Goal: Task Accomplishment & Management: Complete application form

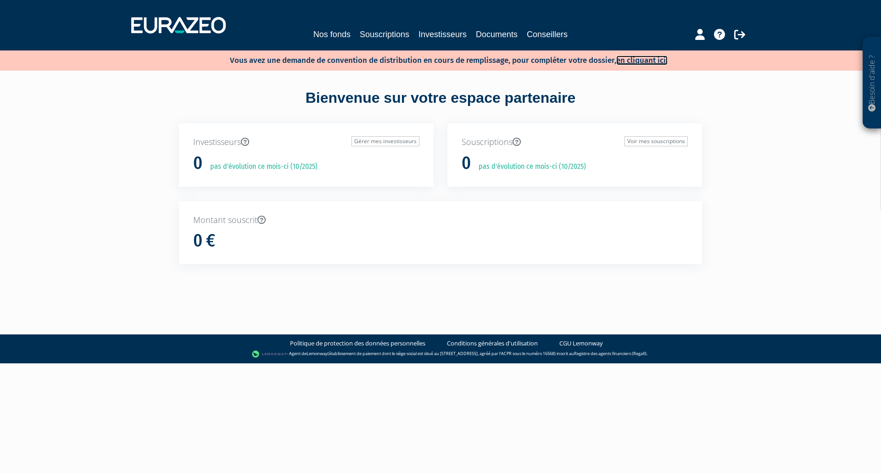
click at [631, 60] on link "en cliquant ici." at bounding box center [641, 61] width 51 height 10
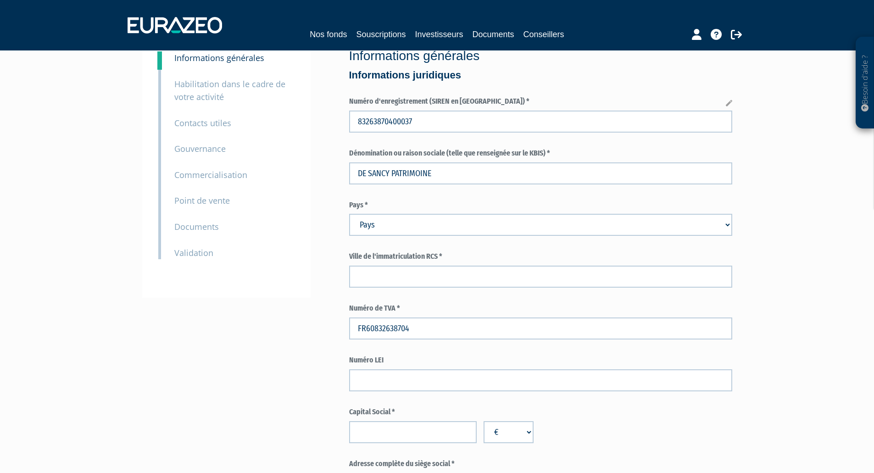
scroll to position [46, 0]
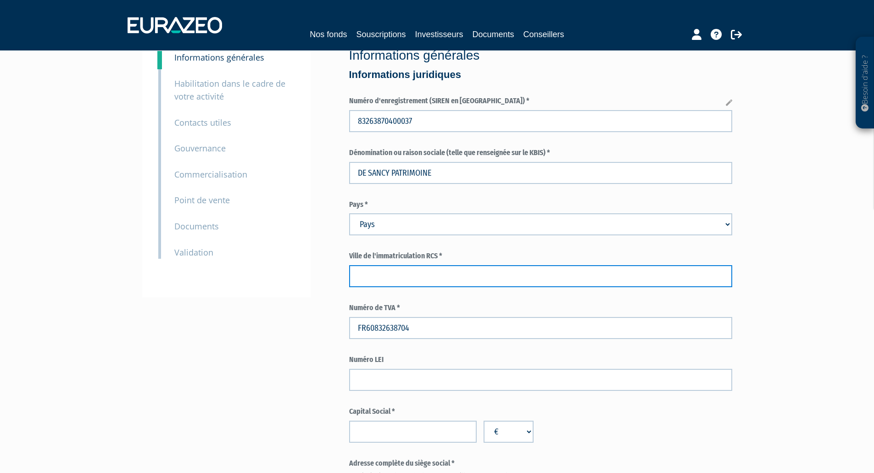
click at [461, 271] on input "text" at bounding box center [540, 276] width 383 height 22
click at [381, 275] on input "SAINT MALO" at bounding box center [540, 276] width 383 height 22
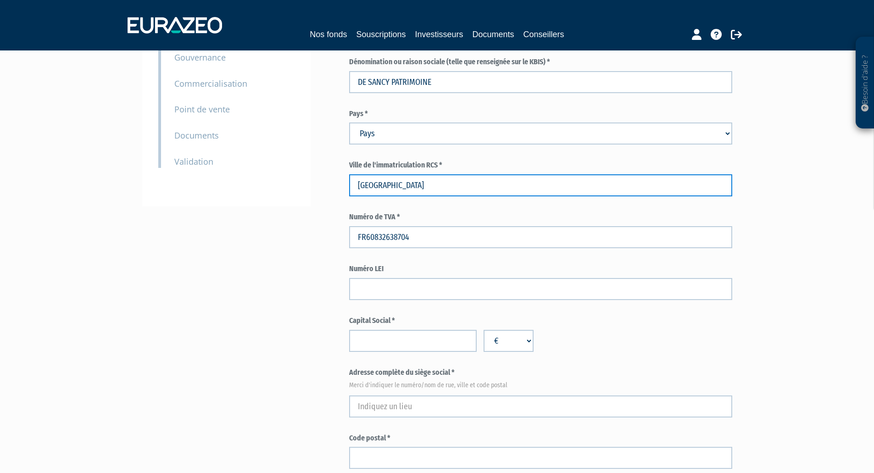
scroll to position [137, 0]
type input "SAINT-MALO"
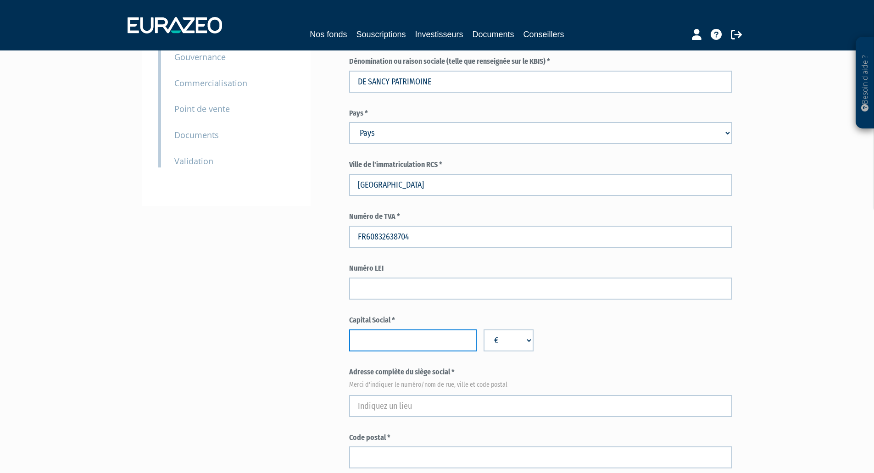
click at [403, 339] on input "number" at bounding box center [413, 340] width 128 height 22
type input "20000"
click at [589, 335] on div "Capital Social * 20000 € $ £" at bounding box center [540, 333] width 383 height 36
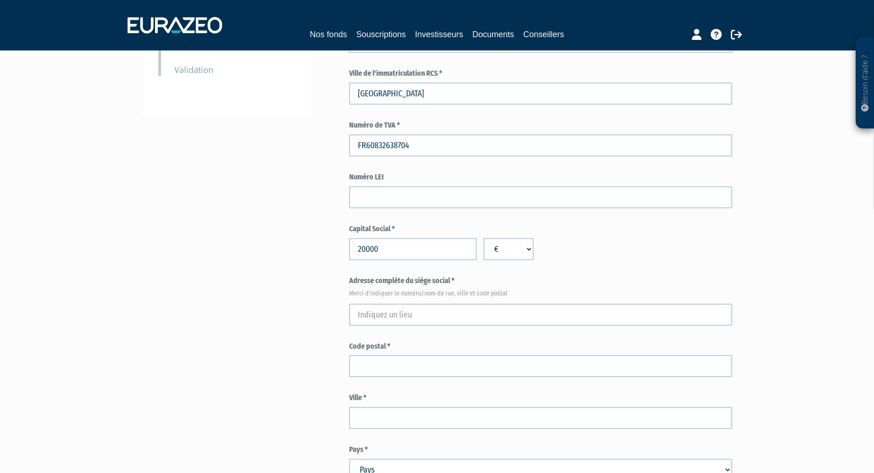
scroll to position [229, 0]
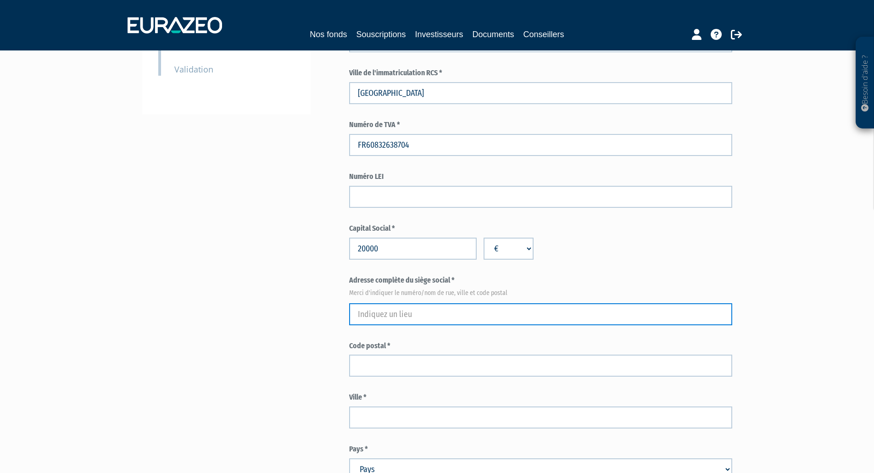
click at [383, 309] on input "text" at bounding box center [540, 314] width 383 height 22
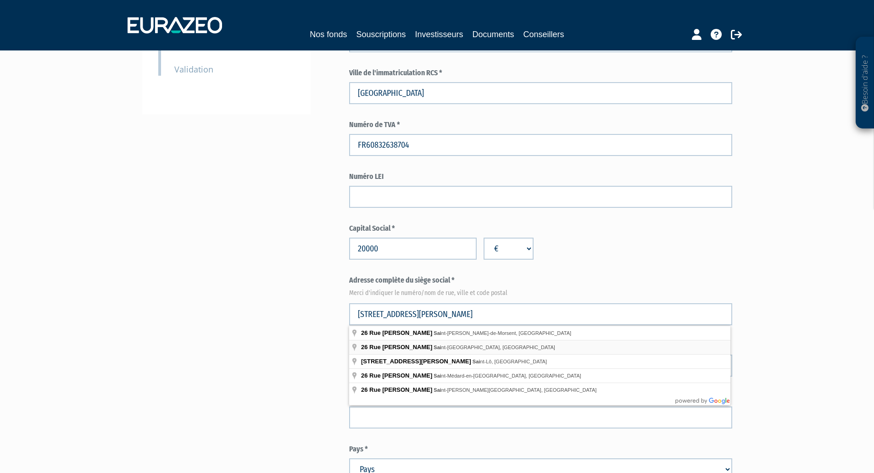
type input "26 Rue Gustave Flaubert, Saint-Malo, France"
type input "Saint-Malo"
select select "75"
type input "35400"
type input "26 Rue Gustave Flaubert"
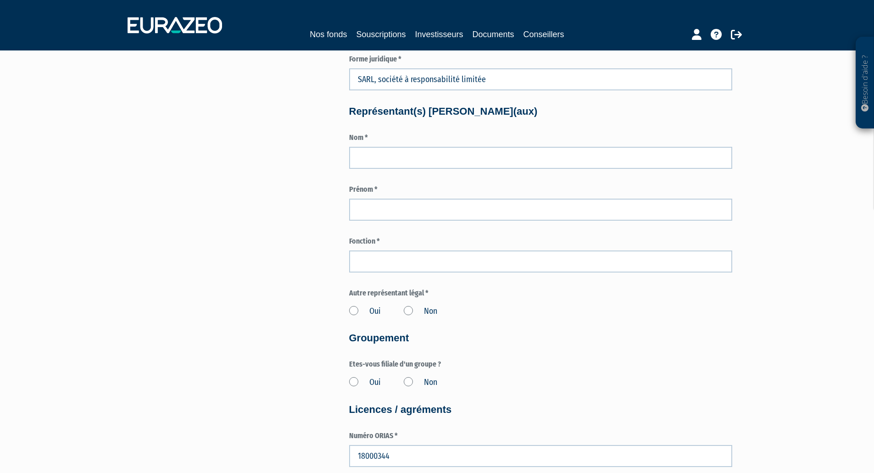
scroll to position [671, 0]
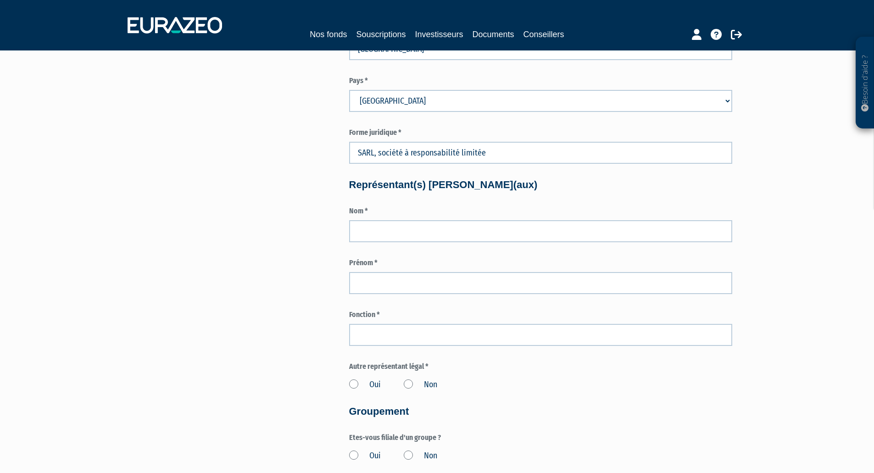
click at [356, 381] on label "Oui" at bounding box center [365, 385] width 32 height 12
click at [0, 0] on input "Oui" at bounding box center [0, 0] width 0 height 0
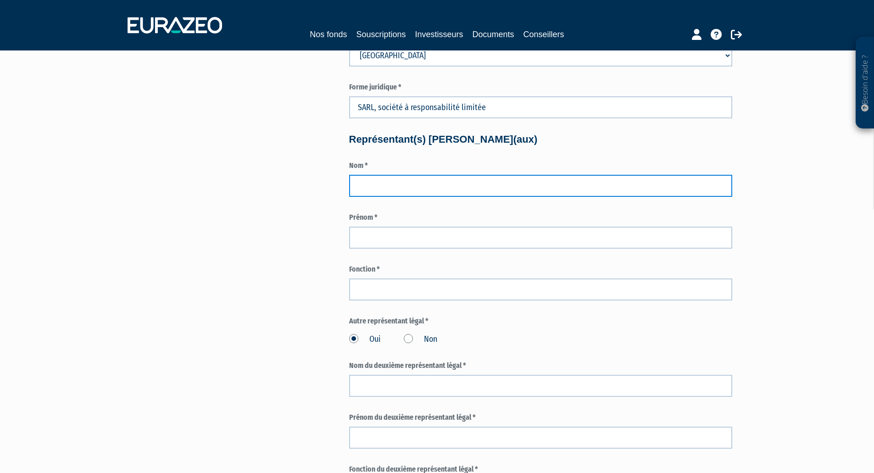
click at [420, 182] on input "text" at bounding box center [540, 186] width 383 height 22
type input "DELEMARRE"
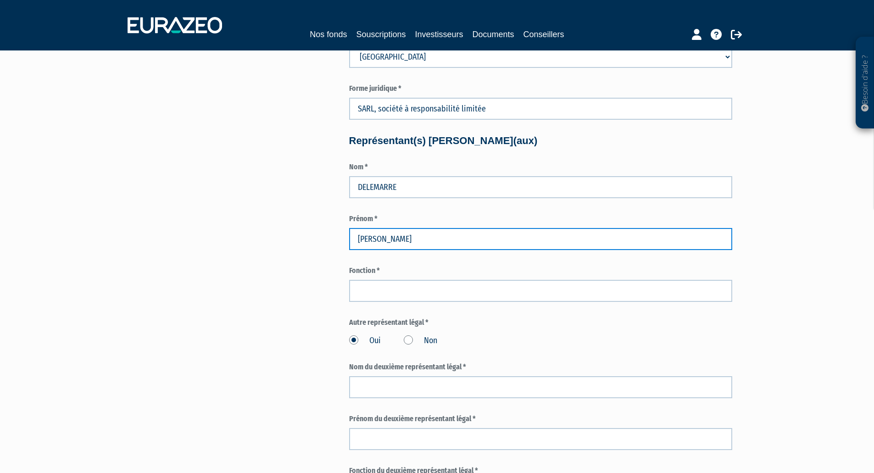
type input "Arnold"
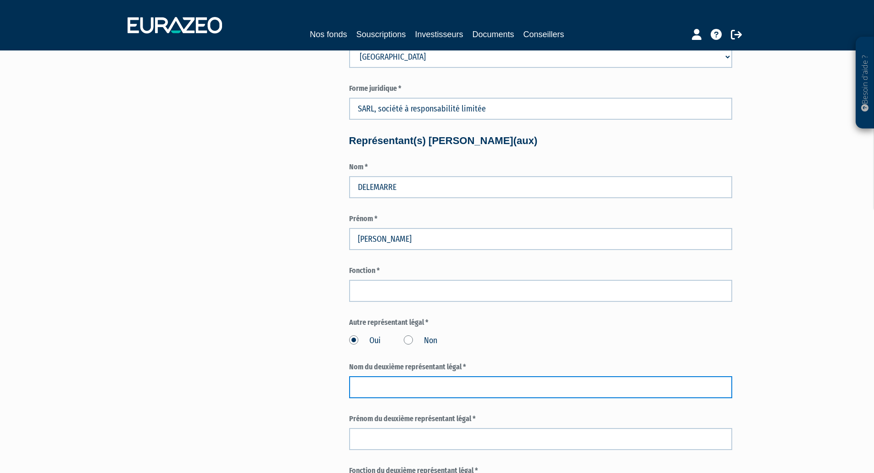
click at [408, 383] on input "text" at bounding box center [540, 387] width 383 height 22
type input "RENAULT"
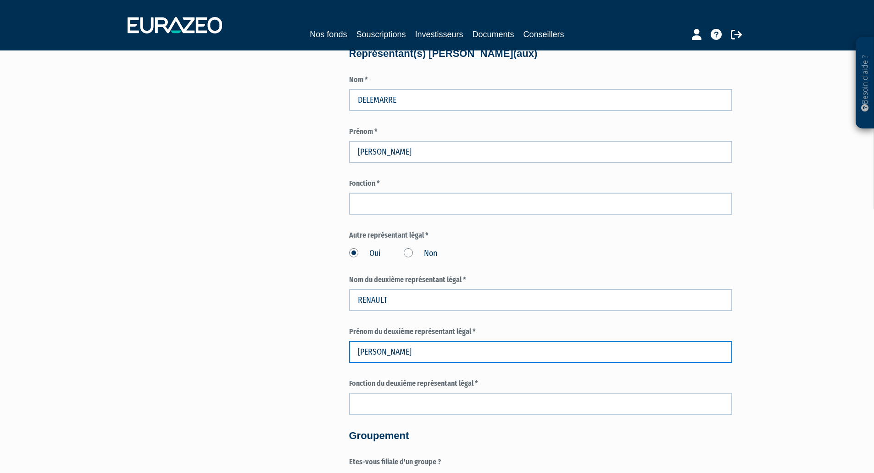
scroll to position [729, 0]
type input "Eléonore"
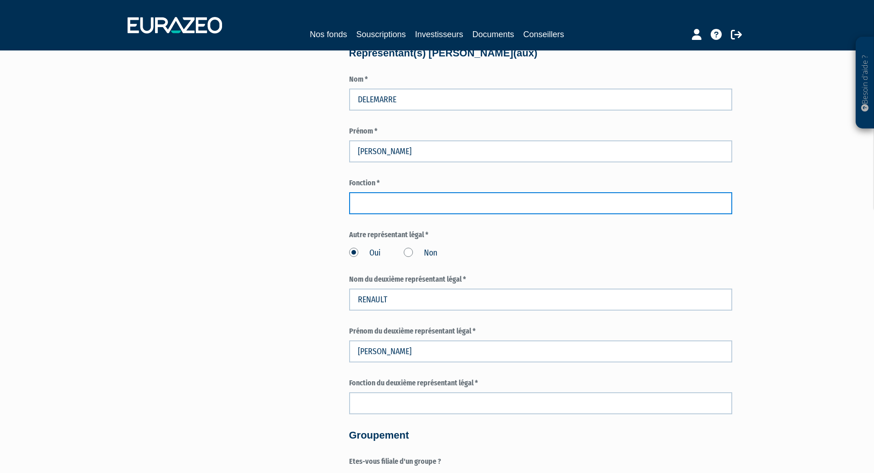
drag, startPoint x: 386, startPoint y: 208, endPoint x: 389, endPoint y: 195, distance: 13.2
click at [386, 208] on input "text" at bounding box center [540, 203] width 383 height 22
type input "Gérant"
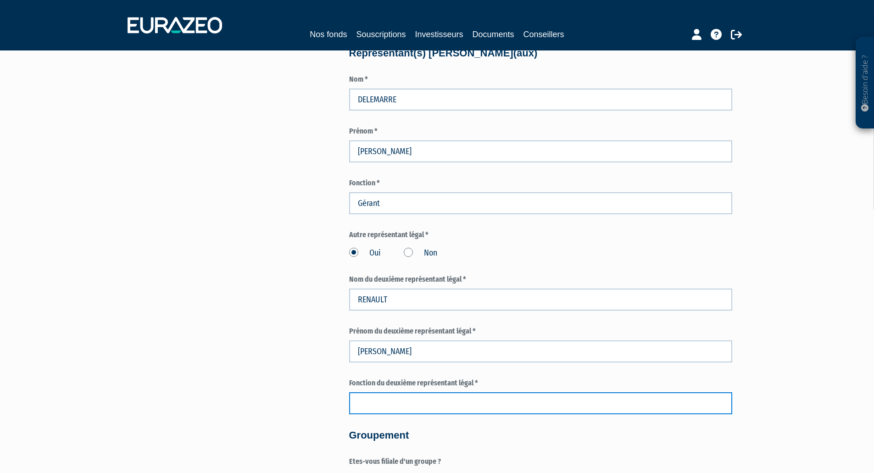
click at [378, 400] on input "text" at bounding box center [540, 403] width 383 height 22
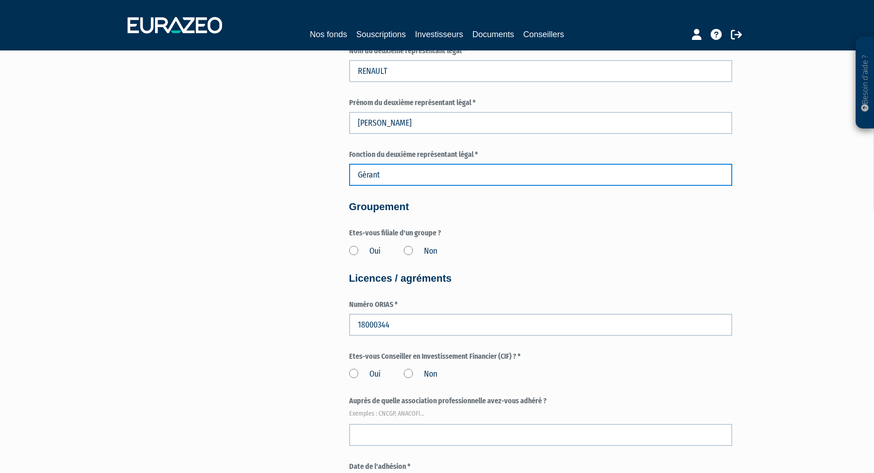
scroll to position [958, 0]
type input "Gérant"
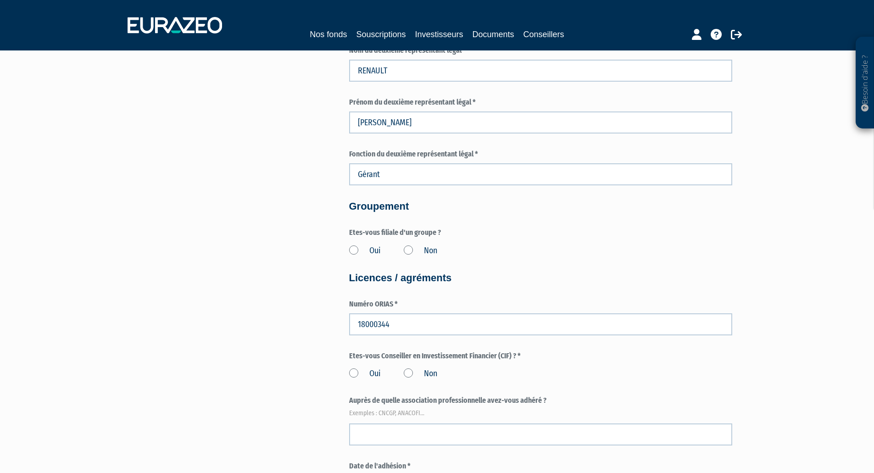
click at [406, 250] on label "Non" at bounding box center [420, 251] width 33 height 12
click at [0, 0] on input "Non" at bounding box center [0, 0] width 0 height 0
click at [350, 249] on label "Oui" at bounding box center [365, 251] width 32 height 12
click at [0, 0] on input "Oui" at bounding box center [0, 0] width 0 height 0
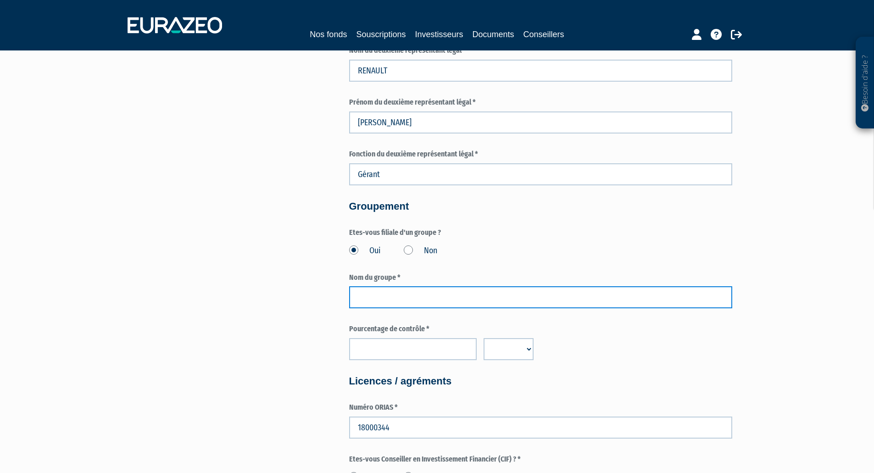
click at [389, 293] on input "text" at bounding box center [540, 297] width 383 height 22
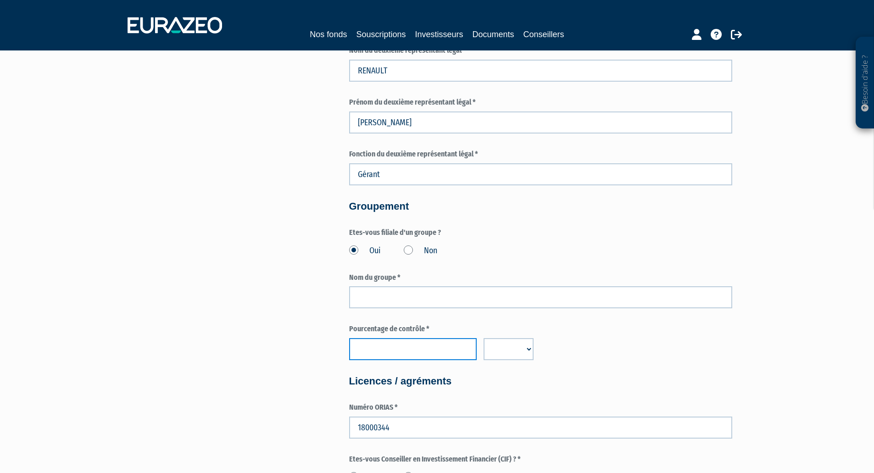
click at [398, 343] on input "number" at bounding box center [413, 349] width 128 height 22
click at [408, 250] on label "Non" at bounding box center [420, 251] width 33 height 12
click at [0, 0] on input "Non" at bounding box center [0, 0] width 0 height 0
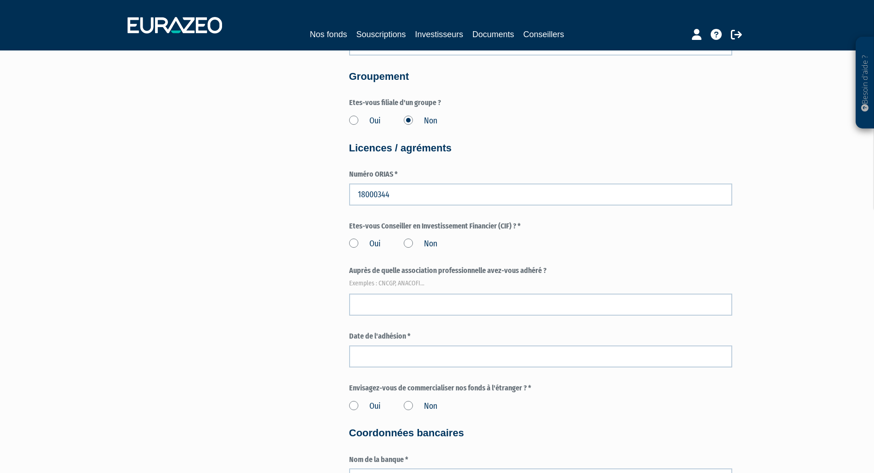
scroll to position [1088, 0]
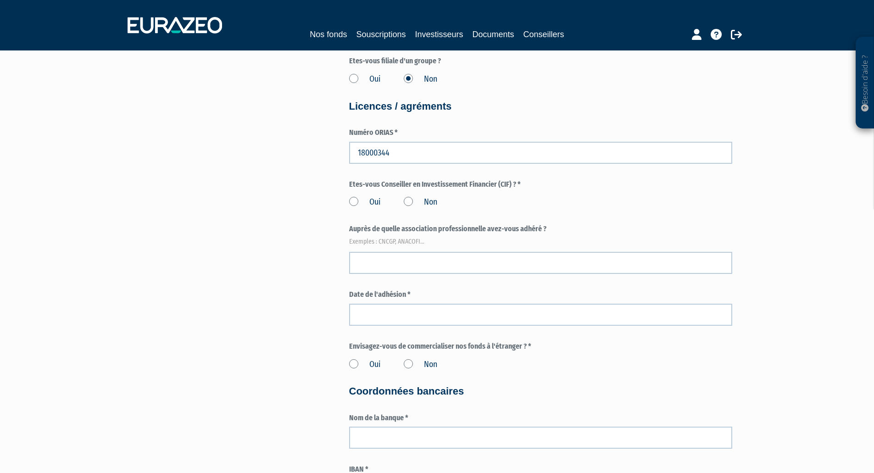
click at [350, 205] on label "Oui" at bounding box center [365, 202] width 32 height 12
click at [0, 0] on input "Oui" at bounding box center [0, 0] width 0 height 0
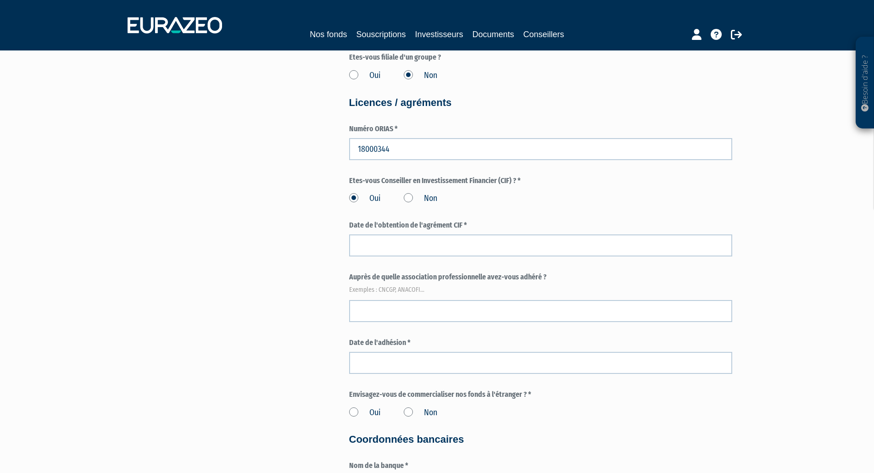
scroll to position [1133, 0]
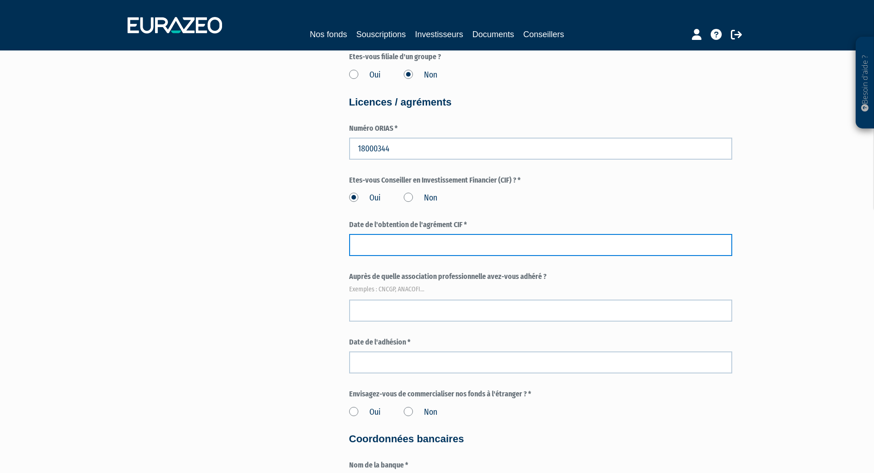
click at [466, 248] on input at bounding box center [540, 245] width 383 height 22
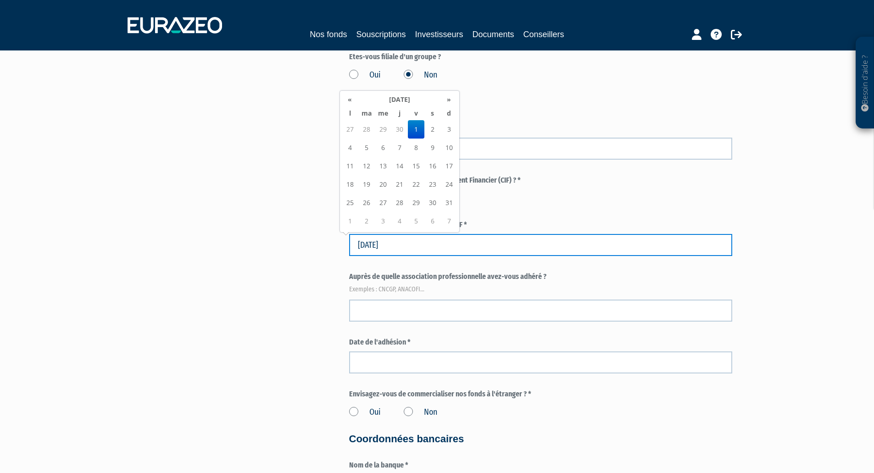
type input "01/12/2017"
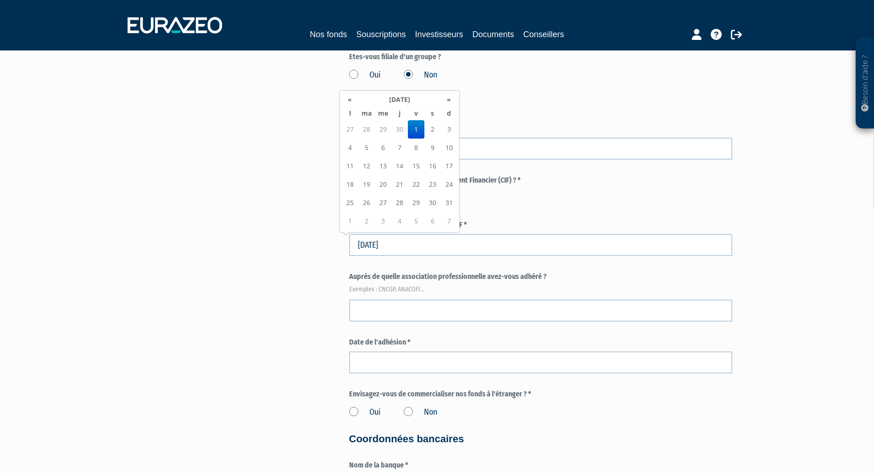
click at [561, 199] on div "Oui Non" at bounding box center [540, 196] width 383 height 15
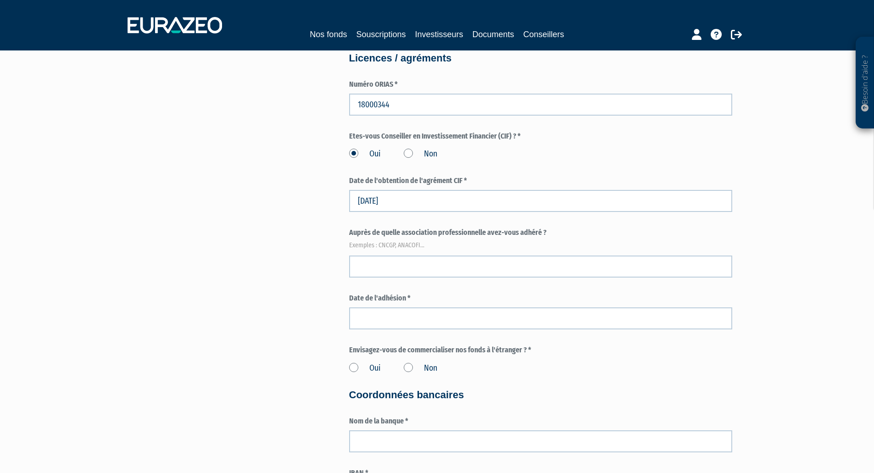
scroll to position [1178, 0]
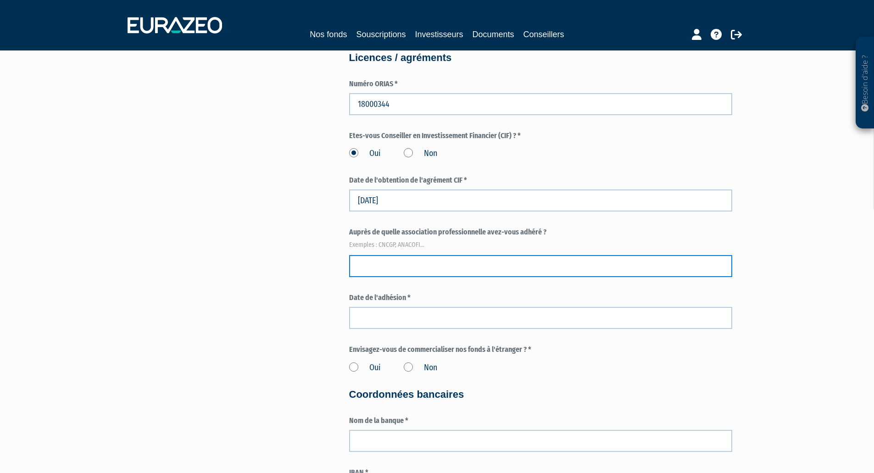
click at [395, 266] on input "text" at bounding box center [540, 266] width 383 height 22
type input "CNCGP"
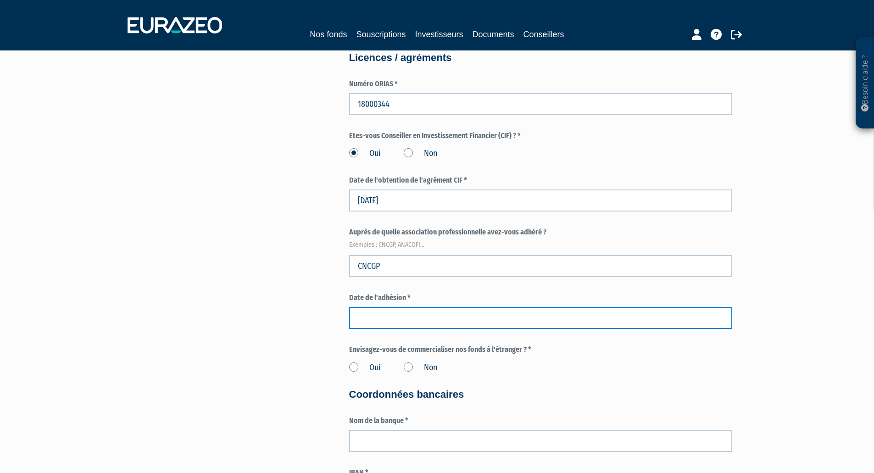
click at [430, 322] on input at bounding box center [540, 318] width 383 height 22
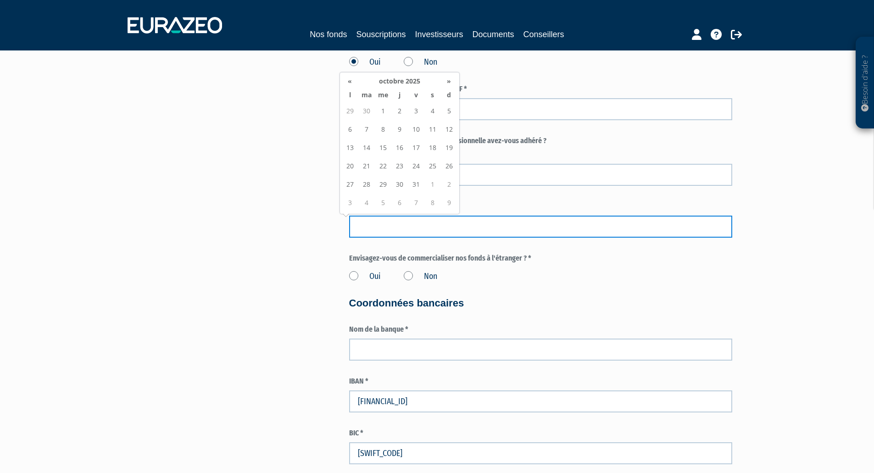
scroll to position [1270, 0]
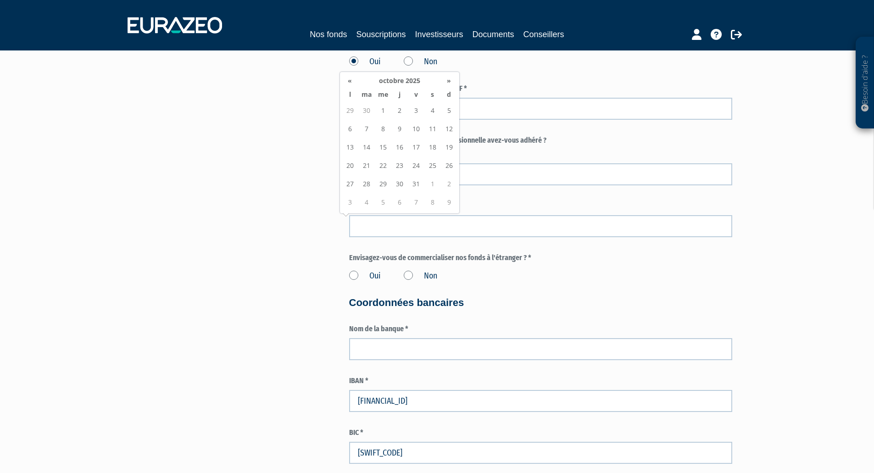
click at [502, 282] on div "Oui Non" at bounding box center [540, 274] width 383 height 15
click at [409, 276] on label "Non" at bounding box center [420, 276] width 33 height 12
click at [0, 0] on input "Non" at bounding box center [0, 0] width 0 height 0
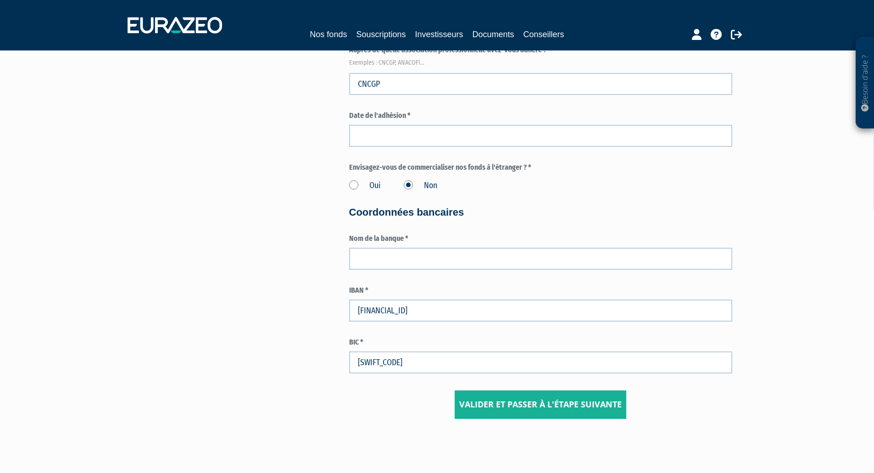
scroll to position [1361, 0]
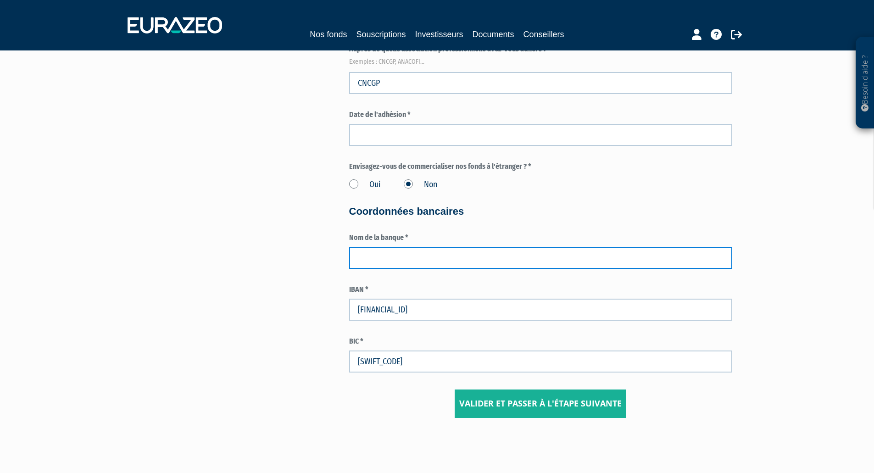
click at [482, 255] on input "text" at bounding box center [540, 258] width 383 height 22
type input "Crédit Agricole Ille et Vilaine"
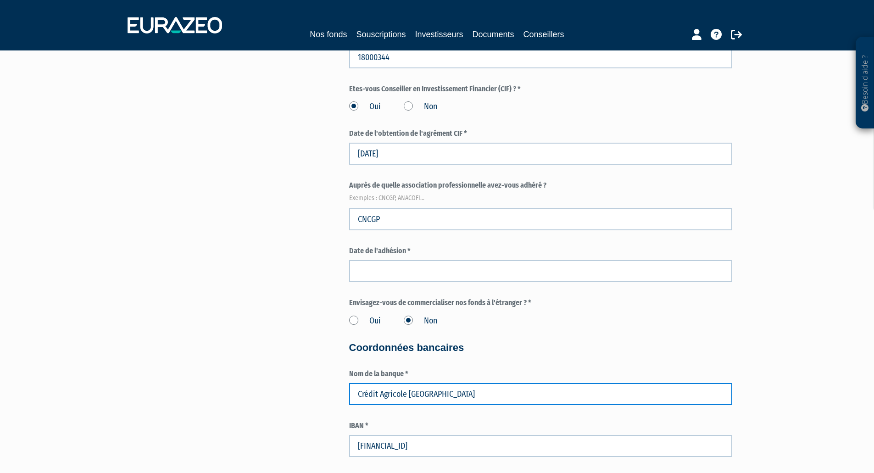
scroll to position [1224, 0]
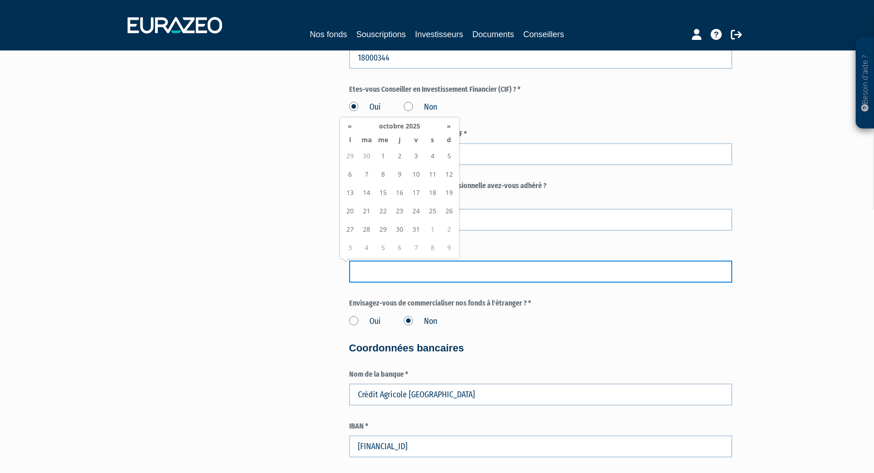
click at [462, 267] on input at bounding box center [540, 272] width 383 height 22
type input "12/12/2017"
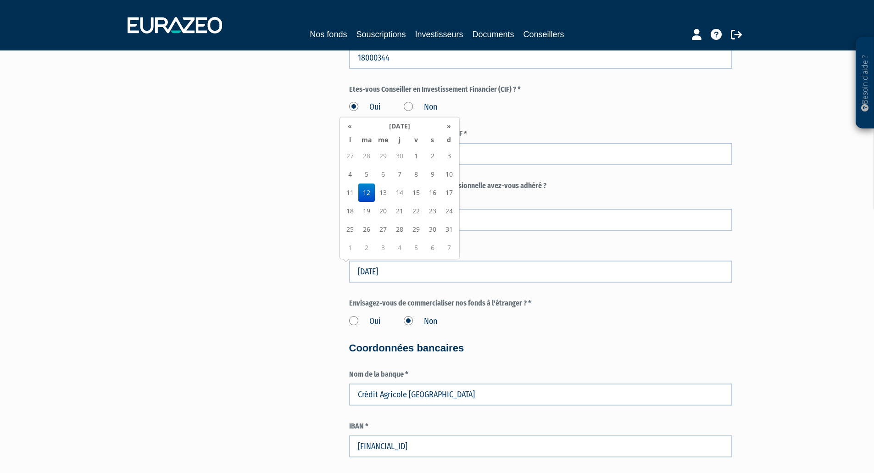
click at [467, 247] on label "Date de l'adhésion *" at bounding box center [540, 251] width 383 height 11
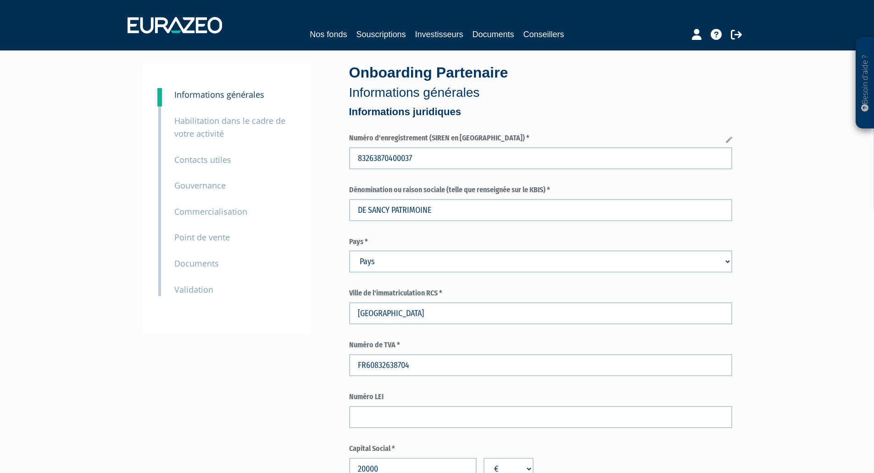
scroll to position [0, 0]
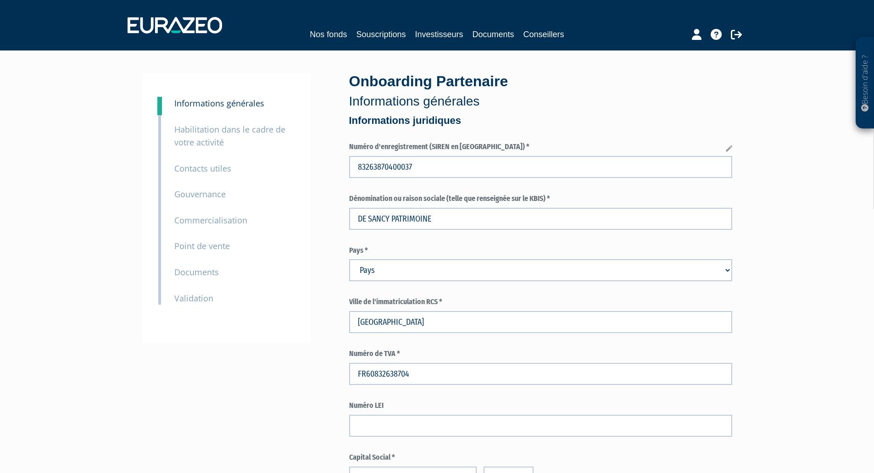
click at [402, 273] on select "Pays Afghanistan Afrique du Sud Albanie Algérie Allemagne Andorre" at bounding box center [540, 270] width 383 height 22
click at [378, 267] on select "Pays Afghanistan Afrique du Sud Albanie Algérie Allemagne Andorre" at bounding box center [540, 270] width 383 height 22
click at [728, 269] on select "Pays Afghanistan Afrique du Sud Albanie Algérie Allemagne Andorre" at bounding box center [540, 270] width 383 height 22
click at [728, 270] on select "Pays Afghanistan Afrique du Sud Albanie Algérie Allemagne Andorre" at bounding box center [540, 270] width 383 height 22
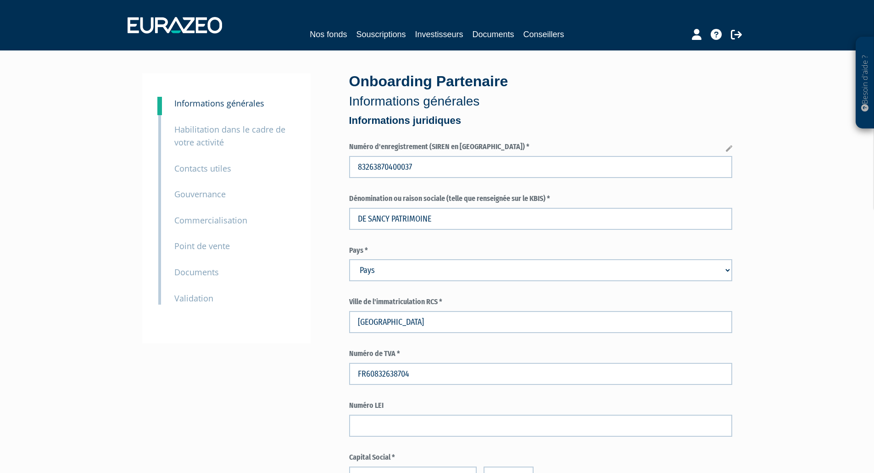
select select "75"
click at [349, 259] on select "Pays Afghanistan Afrique du Sud Albanie Algérie Allemagne Andorre" at bounding box center [540, 270] width 383 height 22
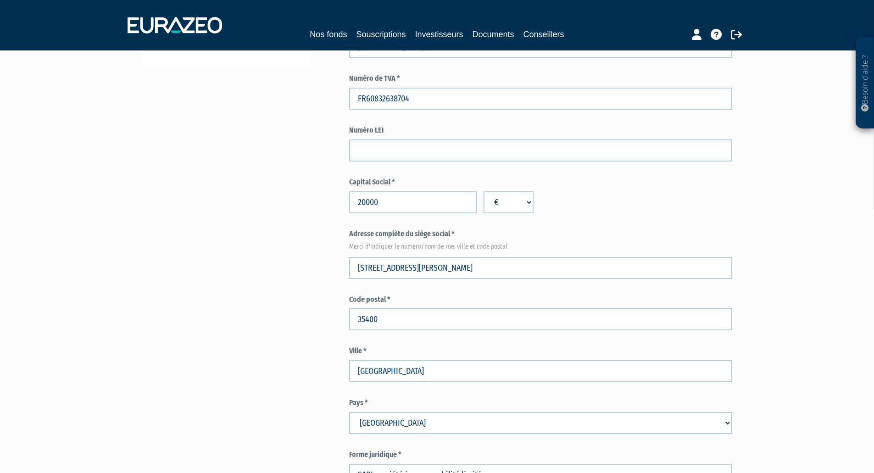
scroll to position [276, 0]
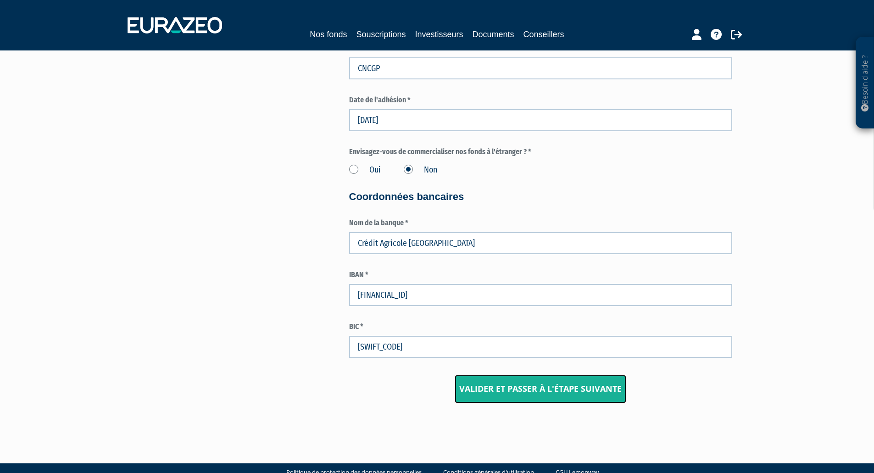
click at [539, 389] on input "Valider et passer à l'étape suivante" at bounding box center [541, 389] width 172 height 28
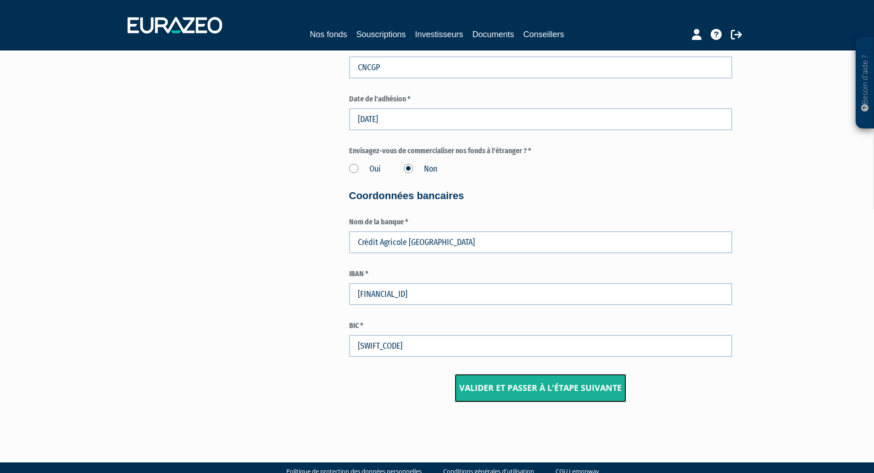
scroll to position [1377, 0]
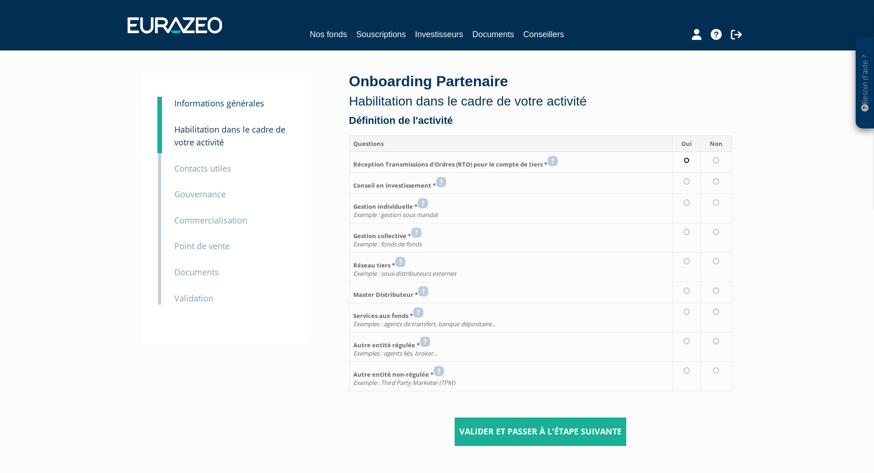
click at [689, 160] on input "radio" at bounding box center [686, 160] width 6 height 6
radio input "true"
click at [689, 182] on input "radio" at bounding box center [686, 181] width 6 height 6
radio input "true"
click at [688, 202] on input "radio" at bounding box center [686, 203] width 6 height 6
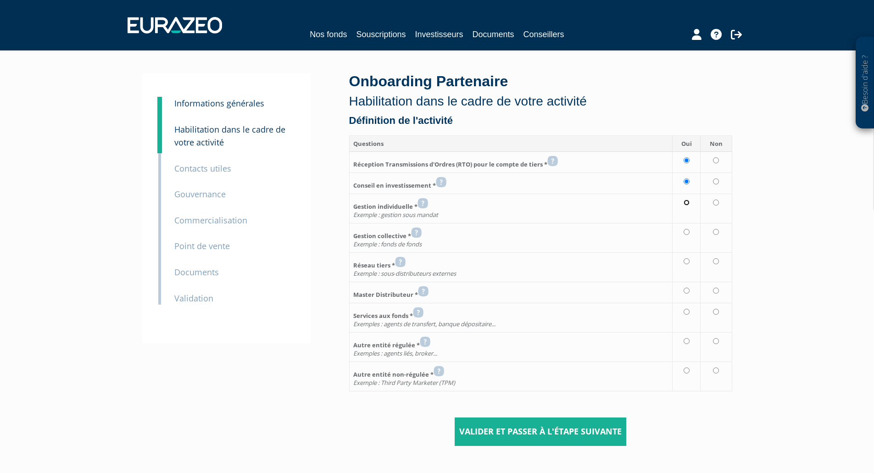
radio input "true"
click at [688, 233] on input "radio" at bounding box center [686, 232] width 6 height 6
radio input "true"
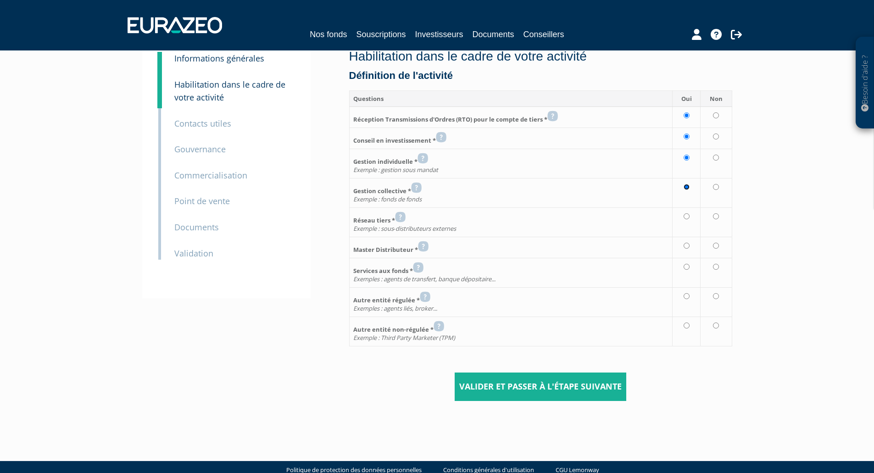
scroll to position [45, 0]
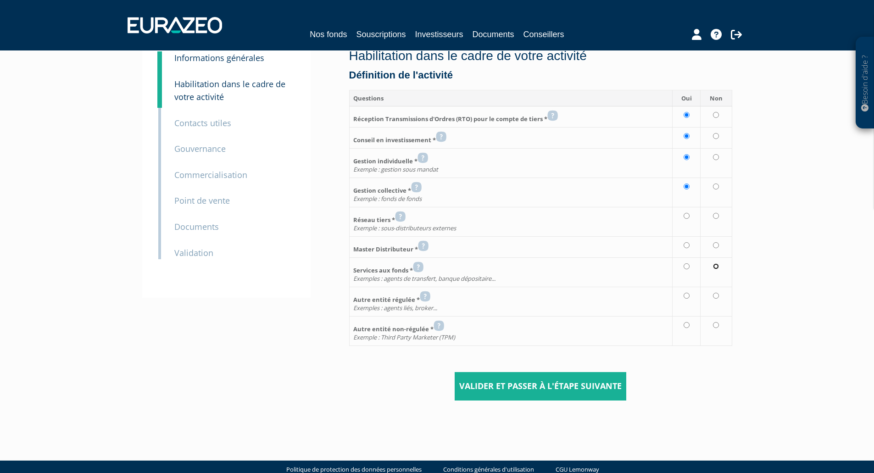
click at [717, 265] on input "radio" at bounding box center [716, 266] width 6 height 6
radio input "true"
click at [716, 294] on input "radio" at bounding box center [716, 296] width 6 height 6
radio input "true"
click at [718, 326] on input "radio" at bounding box center [716, 325] width 6 height 6
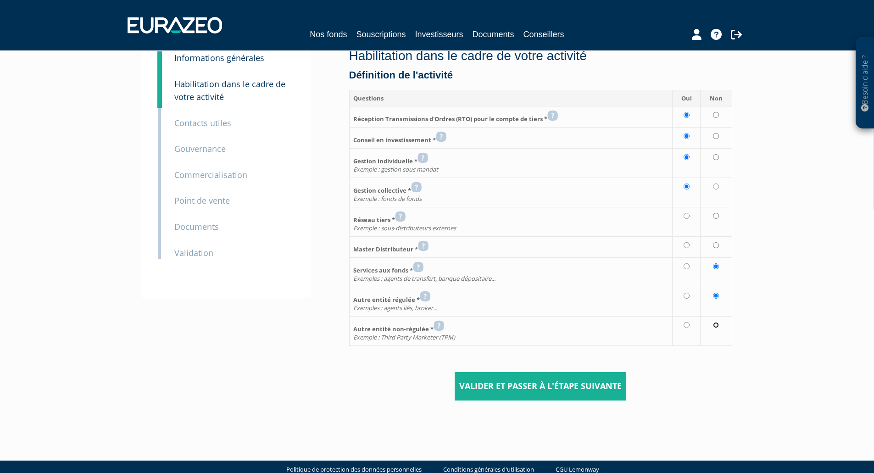
radio input "true"
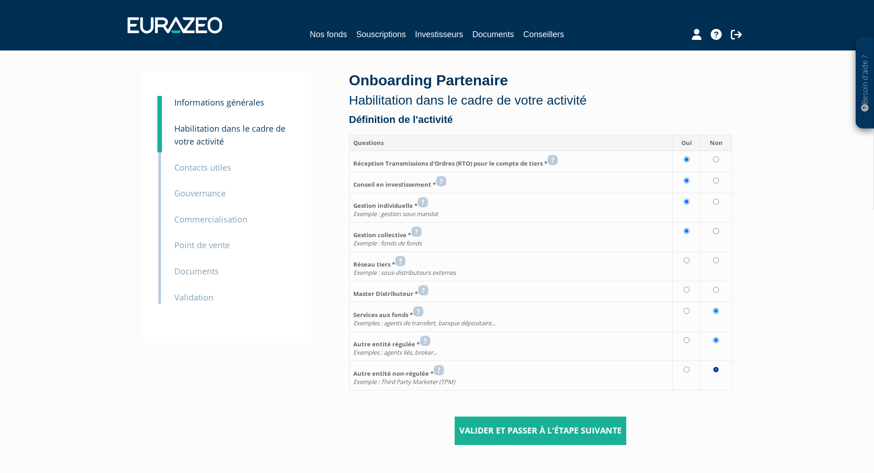
scroll to position [0, 0]
click at [717, 263] on input "radio" at bounding box center [716, 261] width 6 height 6
radio input "true"
click at [717, 290] on input "radio" at bounding box center [716, 290] width 6 height 6
radio input "true"
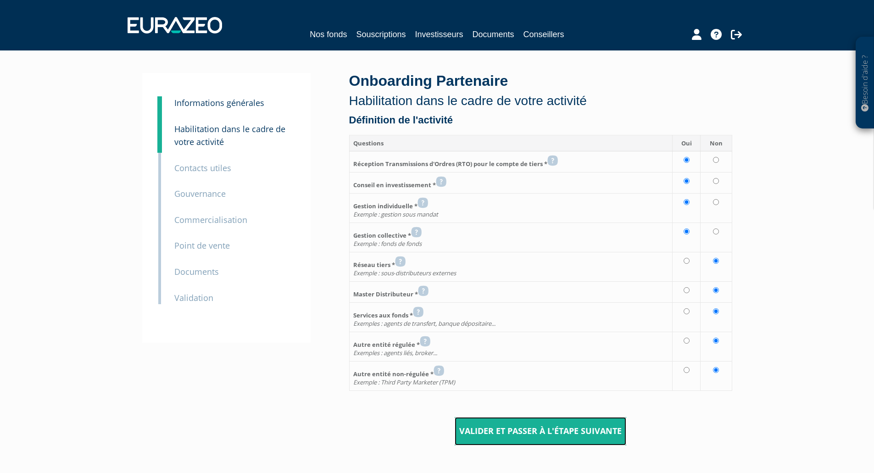
click at [537, 436] on input "Valider et passer à l'étape suivante" at bounding box center [541, 431] width 172 height 28
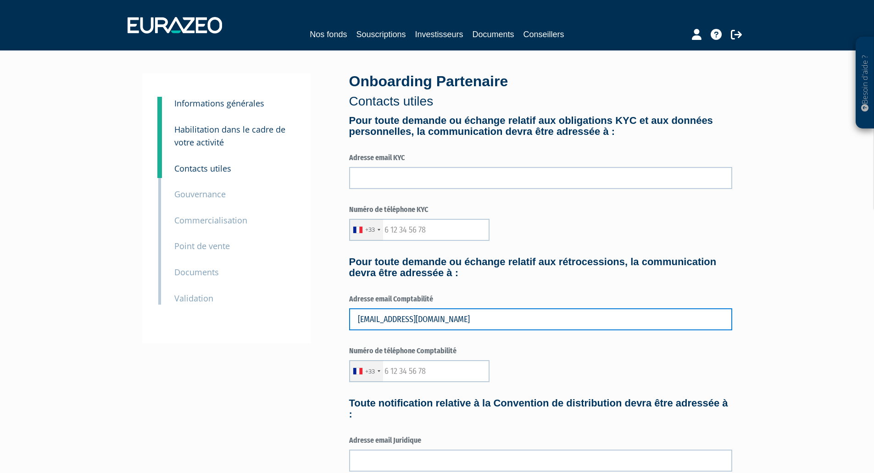
drag, startPoint x: 376, startPoint y: 277, endPoint x: 348, endPoint y: 279, distance: 28.1
click at [348, 279] on div "Onboarding Partenaire Contacts utiles Pour toute demande ou échange relatif aux…" at bounding box center [540, 424] width 397 height 702
click at [434, 319] on input "cabinet@desancy.fr" at bounding box center [540, 319] width 383 height 22
type input "cabinet@desancy.fr"
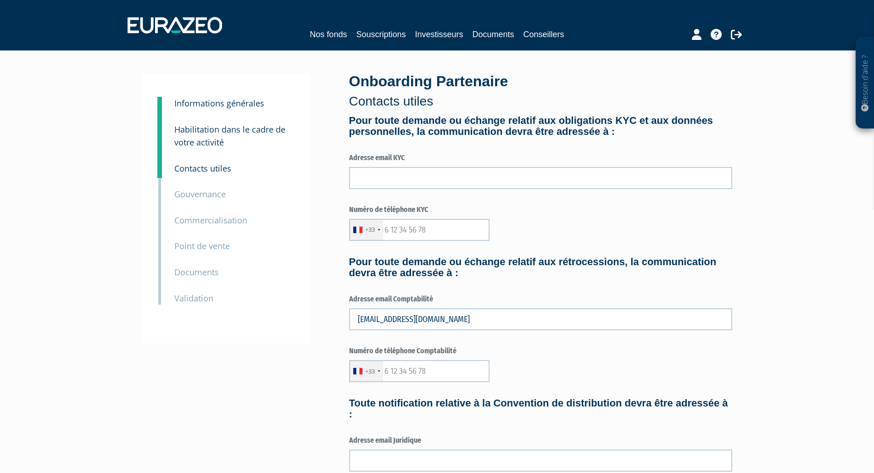
click at [532, 214] on label "Numéro de téléphone KYC" at bounding box center [540, 210] width 383 height 11
click at [408, 231] on input "text" at bounding box center [419, 230] width 140 height 22
click at [545, 225] on div "+33 France +33 Germany (Deutschland) +49 Switzerland (Schweiz) +41 Belgium (Bel…" at bounding box center [540, 230] width 383 height 22
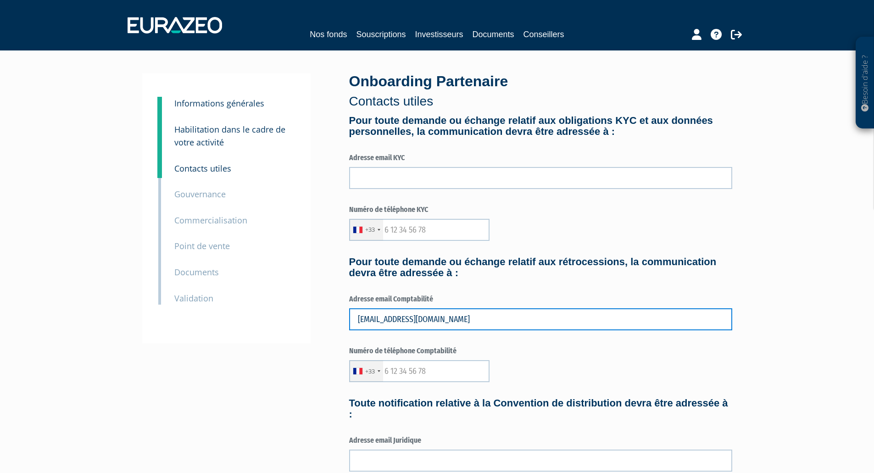
drag, startPoint x: 433, startPoint y: 322, endPoint x: 351, endPoint y: 323, distance: 81.7
click at [351, 323] on input "cabinet@desancy.fr" at bounding box center [540, 319] width 383 height 22
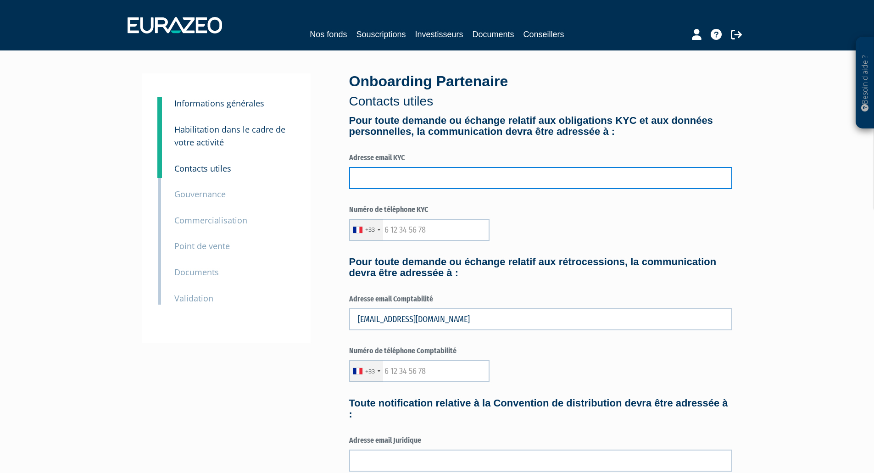
click at [401, 177] on input "text" at bounding box center [540, 178] width 383 height 22
paste input "cabinet@desancy.fr"
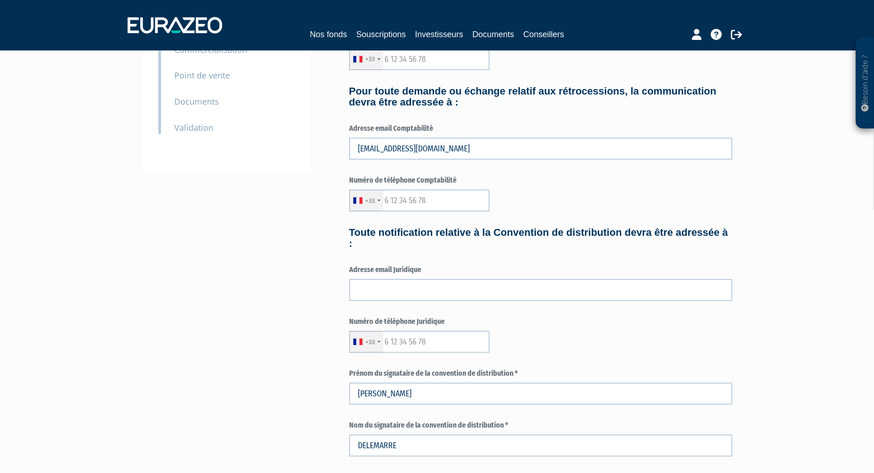
type input "cabinet@desancy.fr"
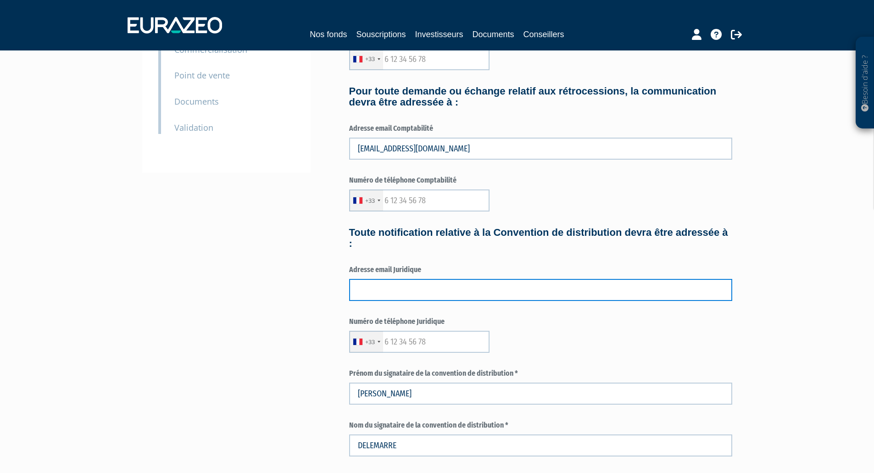
click at [385, 300] on form "Pour toute demande ou échange relatif aux obligations KYC et aux données person…" at bounding box center [540, 274] width 383 height 661
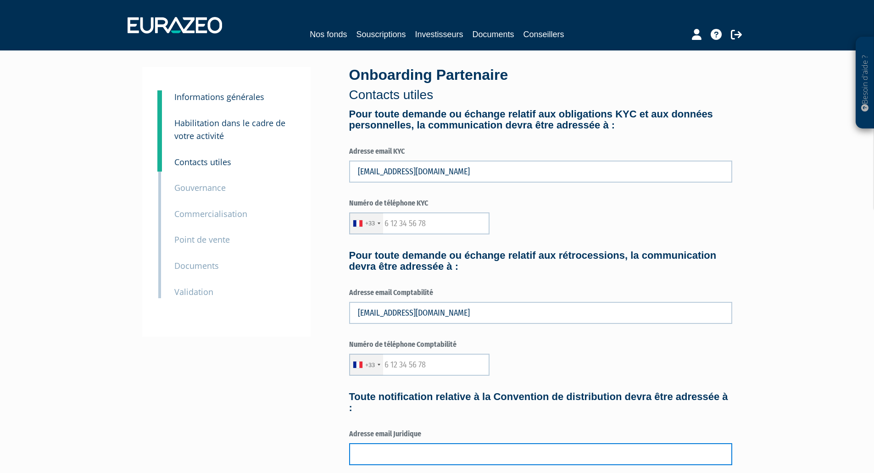
paste input "cabinet@desancy.fr"
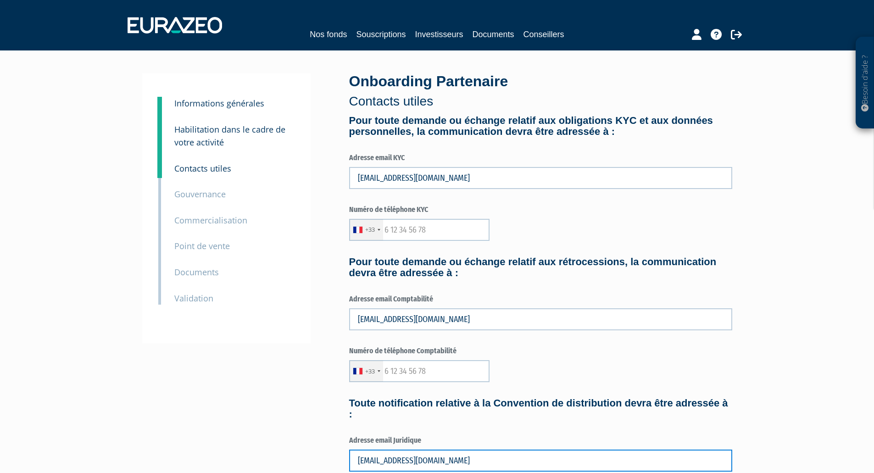
type input "cabinet@desancy.fr"
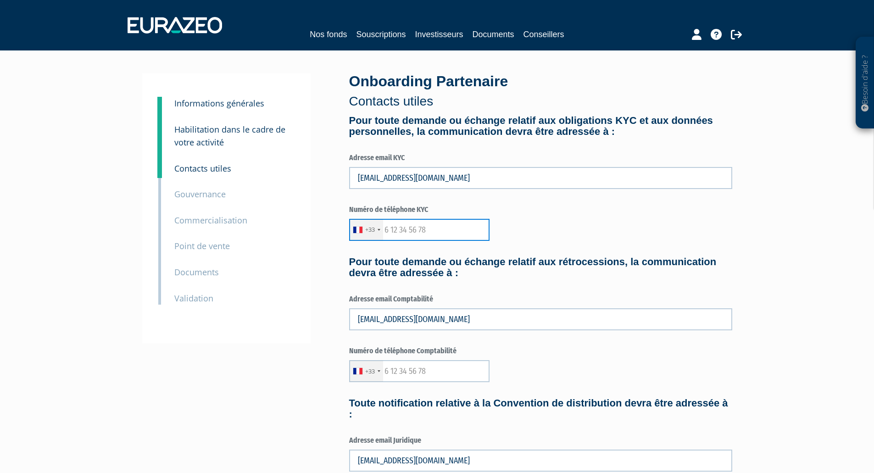
click at [421, 229] on input "text" at bounding box center [419, 230] width 140 height 22
click at [424, 228] on input "0662117223" at bounding box center [419, 230] width 140 height 22
click at [389, 230] on input "0662117223" at bounding box center [419, 230] width 140 height 22
click at [429, 231] on input "662117223" at bounding box center [419, 230] width 140 height 22
type input "662117223"
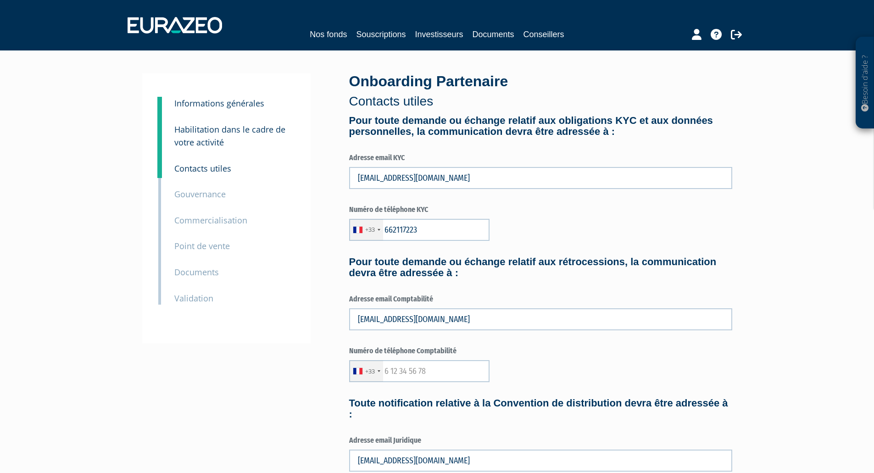
click at [472, 195] on form "Pour toute demande ou échange relatif aux obligations KYC et aux données person…" at bounding box center [540, 445] width 383 height 661
click at [403, 225] on input "662117223" at bounding box center [419, 230] width 140 height 22
click at [403, 224] on input "662117223" at bounding box center [419, 230] width 140 height 22
click at [409, 372] on input "text" at bounding box center [419, 371] width 140 height 22
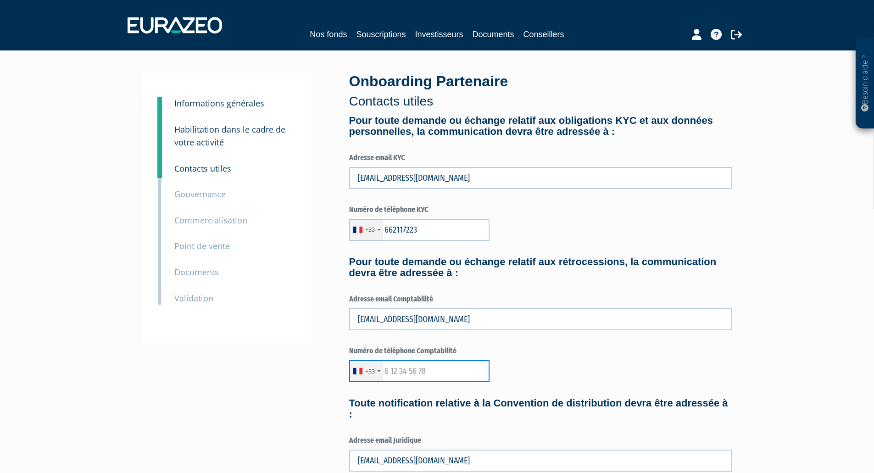
paste input "662117223"
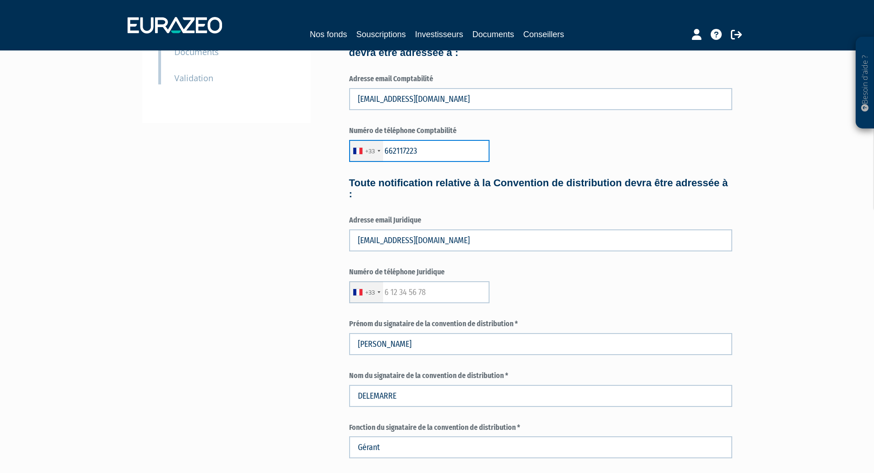
type input "662117223"
click at [397, 298] on form "Pour toute demande ou échange relatif aux obligations KYC et aux données person…" at bounding box center [540, 225] width 383 height 661
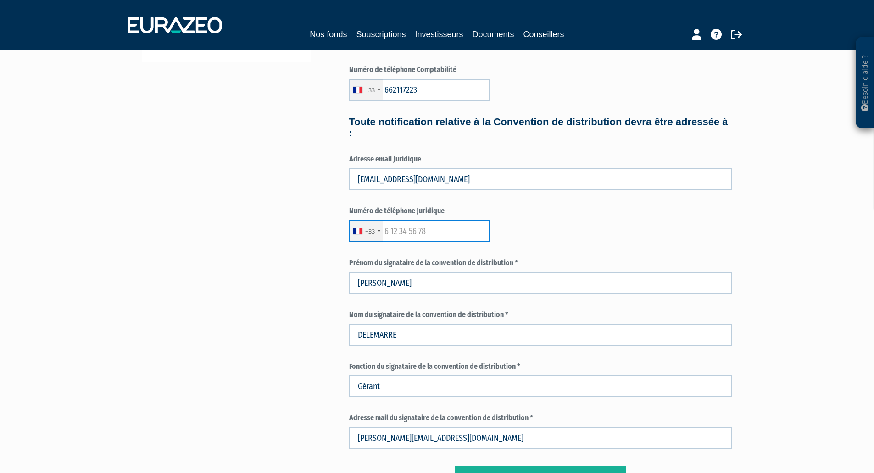
scroll to position [282, 0]
paste input "662117223"
type input "662117223"
click at [540, 202] on form "Pour toute demande ou échange relatif aux obligations KYC et aux données person…" at bounding box center [540, 163] width 383 height 661
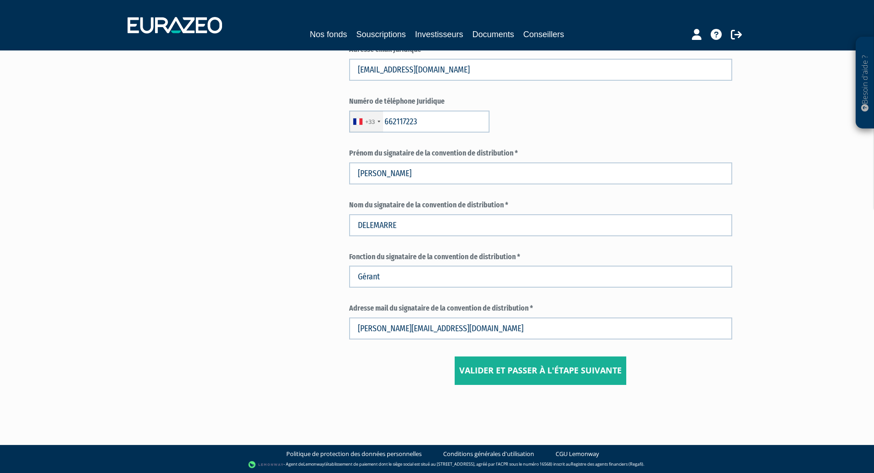
scroll to position [392, 0]
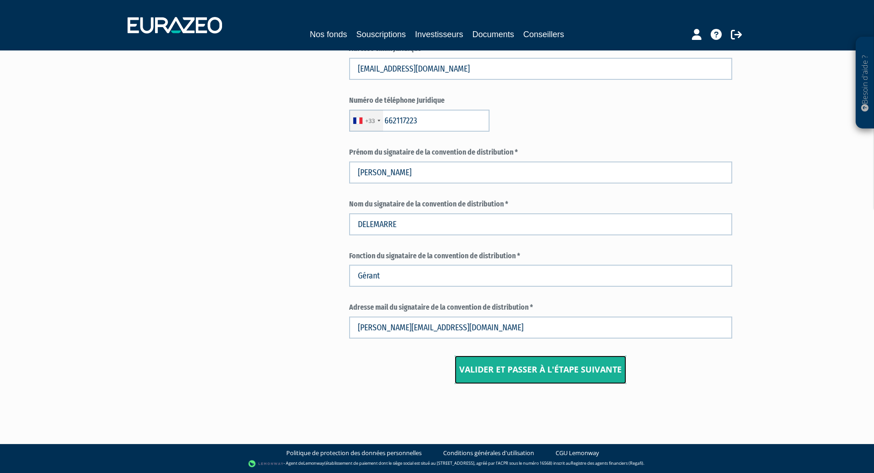
click at [517, 374] on input "Valider et passer à l'étape suivante" at bounding box center [541, 369] width 172 height 28
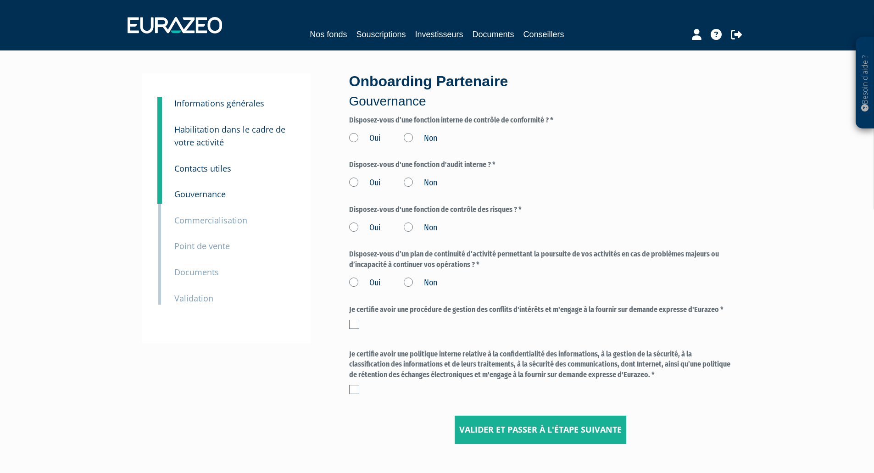
scroll to position [0, 0]
click at [353, 137] on label "Oui" at bounding box center [365, 138] width 32 height 12
click at [0, 0] on input "Oui" at bounding box center [0, 0] width 0 height 0
click at [351, 180] on label "Oui" at bounding box center [365, 183] width 32 height 12
click at [0, 0] on input "Oui" at bounding box center [0, 0] width 0 height 0
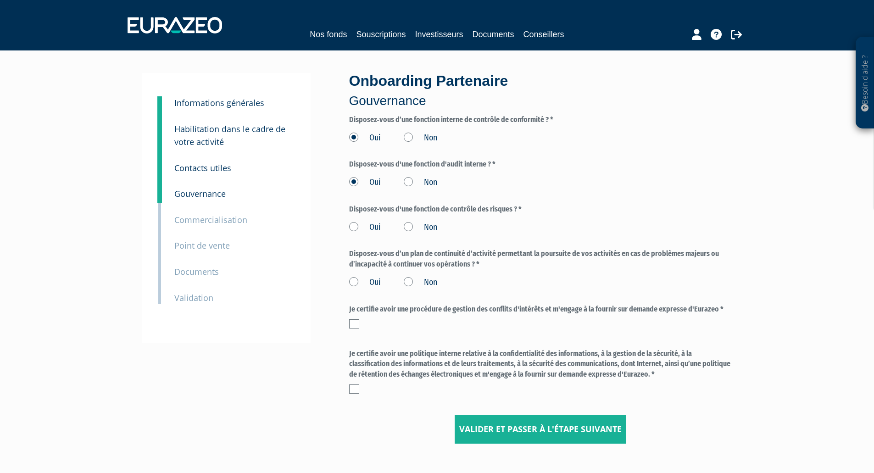
click at [355, 227] on label "Oui" at bounding box center [365, 228] width 32 height 12
click at [0, 0] on input "Oui" at bounding box center [0, 0] width 0 height 0
click at [360, 282] on label "Oui" at bounding box center [365, 283] width 32 height 12
click at [0, 0] on input "Oui" at bounding box center [0, 0] width 0 height 0
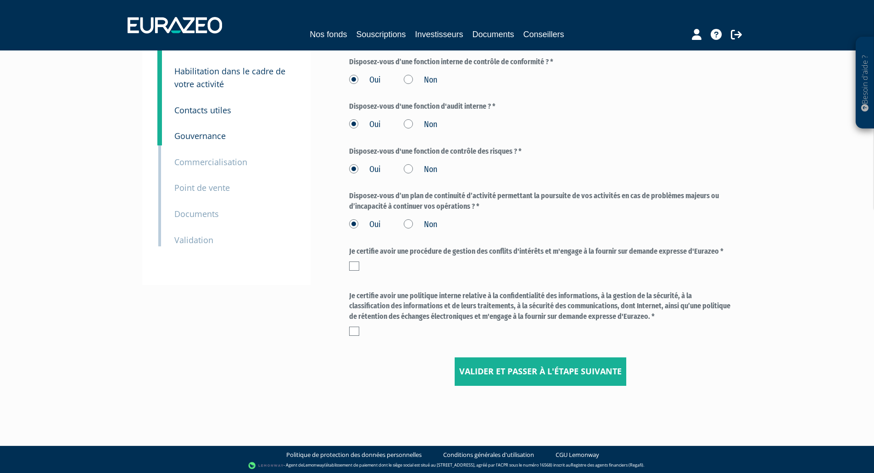
scroll to position [60, 0]
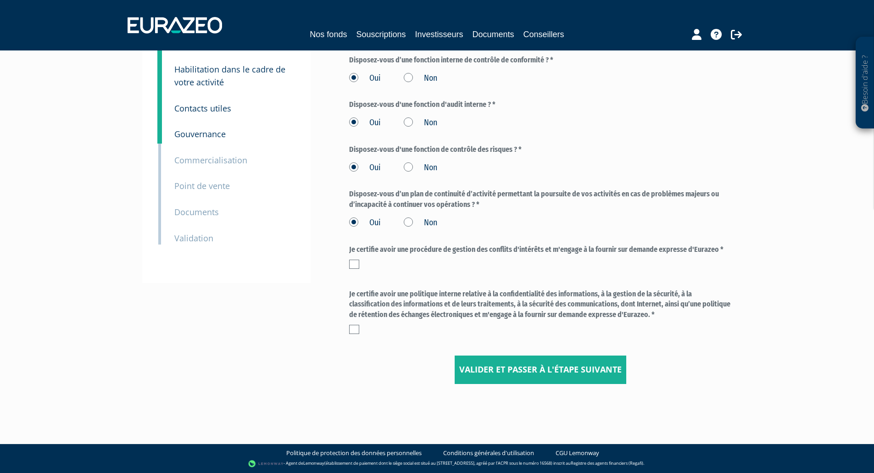
click at [355, 264] on label at bounding box center [354, 264] width 10 height 9
click at [0, 0] on input "checkbox" at bounding box center [0, 0] width 0 height 0
click at [351, 327] on label at bounding box center [354, 329] width 10 height 9
click at [0, 0] on input "checkbox" at bounding box center [0, 0] width 0 height 0
click at [547, 377] on input "Valider et passer à l'étape suivante" at bounding box center [541, 369] width 172 height 28
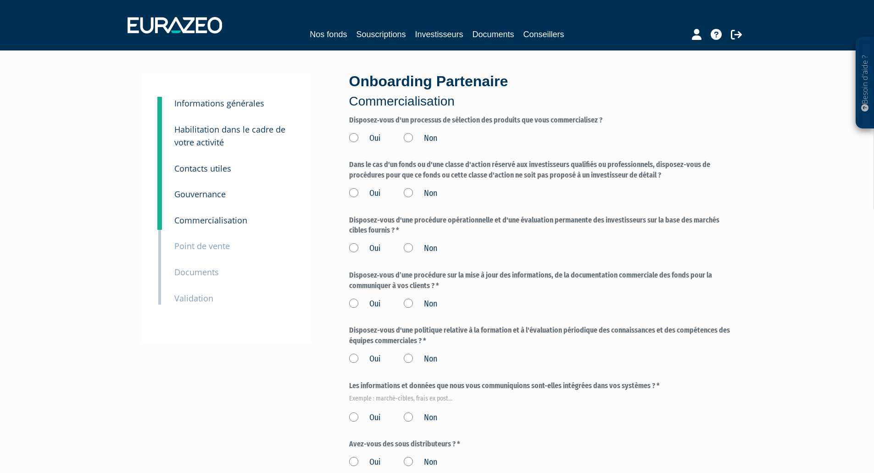
click at [355, 138] on label "Oui" at bounding box center [365, 139] width 32 height 12
click at [0, 0] on input "Oui" at bounding box center [0, 0] width 0 height 0
click at [357, 194] on label "Oui" at bounding box center [365, 194] width 32 height 12
click at [0, 0] on input "Oui" at bounding box center [0, 0] width 0 height 0
click at [355, 247] on label "Oui" at bounding box center [365, 249] width 32 height 12
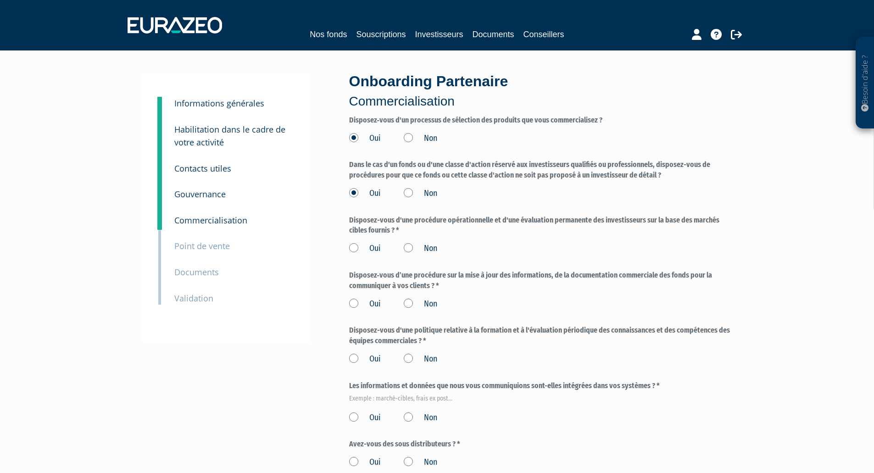
click at [0, 0] on input "Oui" at bounding box center [0, 0] width 0 height 0
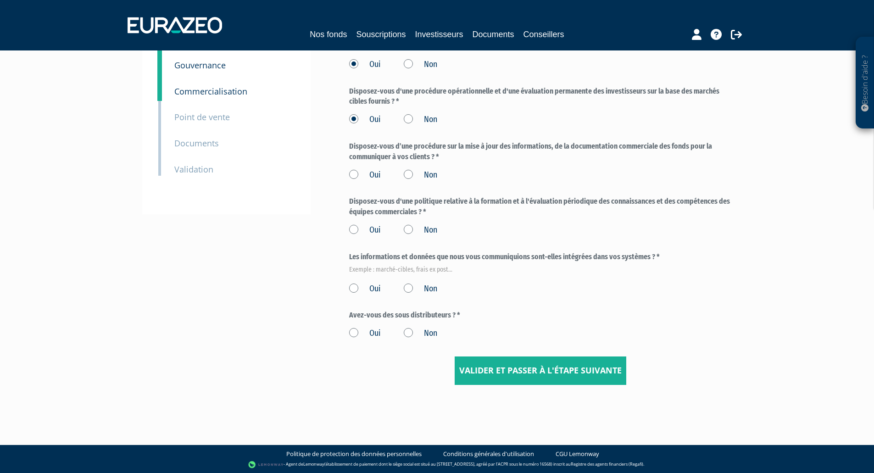
scroll to position [130, 0]
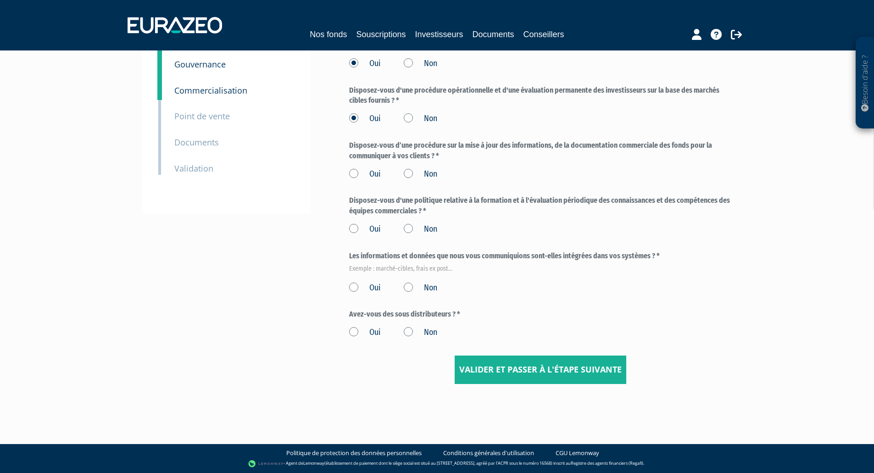
click at [351, 170] on label "Oui" at bounding box center [365, 174] width 32 height 12
click at [0, 0] on input "Oui" at bounding box center [0, 0] width 0 height 0
click at [353, 227] on label "Oui" at bounding box center [365, 229] width 32 height 12
click at [0, 0] on input "Oui" at bounding box center [0, 0] width 0 height 0
click at [357, 290] on label "Oui" at bounding box center [365, 288] width 32 height 12
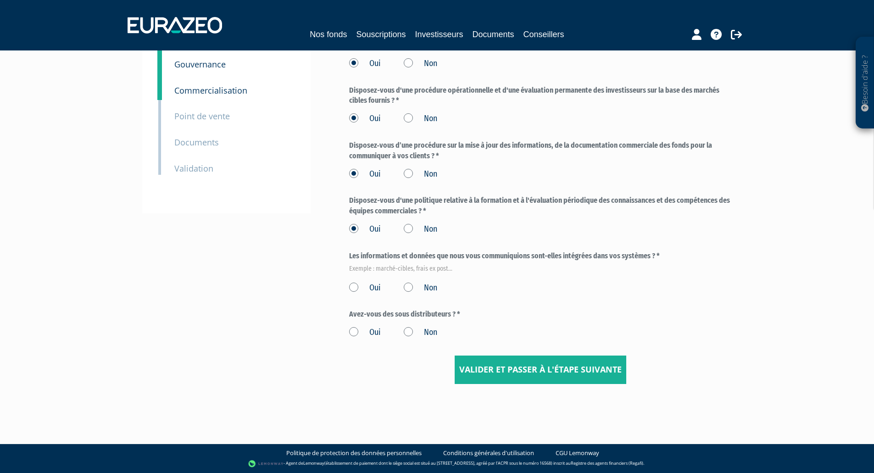
click at [0, 0] on input "Oui" at bounding box center [0, 0] width 0 height 0
click at [406, 334] on label "Non" at bounding box center [420, 333] width 33 height 12
click at [407, 330] on label "Non" at bounding box center [420, 333] width 33 height 12
click at [0, 0] on input "Non" at bounding box center [0, 0] width 0 height 0
click at [471, 306] on form "Disposez‐vous d'un processus de sélection des produits que vous commercialisez …" at bounding box center [540, 184] width 383 height 399
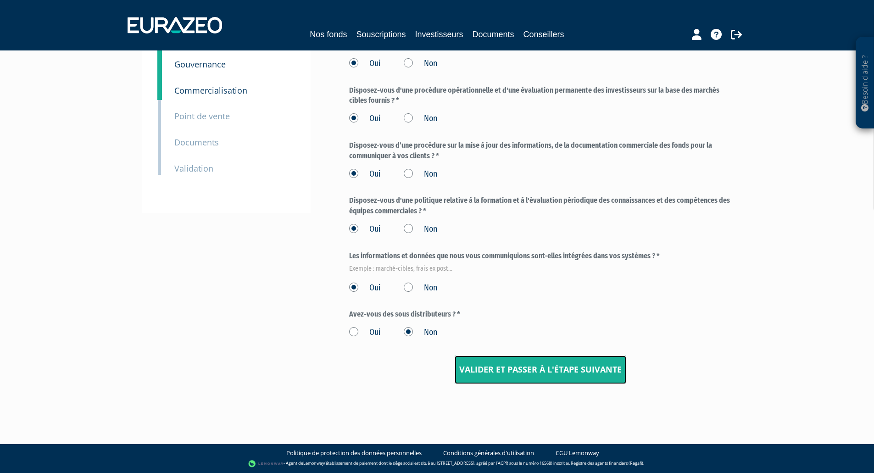
click at [514, 372] on input "Valider et passer à l'étape suivante" at bounding box center [541, 369] width 172 height 28
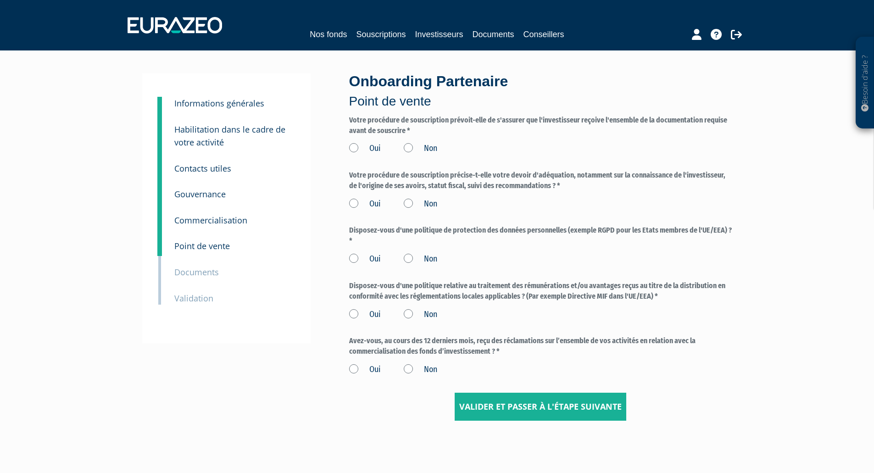
click at [351, 148] on label "Oui" at bounding box center [365, 149] width 32 height 12
click at [0, 0] on input "Oui" at bounding box center [0, 0] width 0 height 0
click at [354, 202] on label "Oui" at bounding box center [365, 204] width 32 height 12
click at [0, 0] on input "Oui" at bounding box center [0, 0] width 0 height 0
click at [358, 257] on label "Oui" at bounding box center [365, 259] width 32 height 12
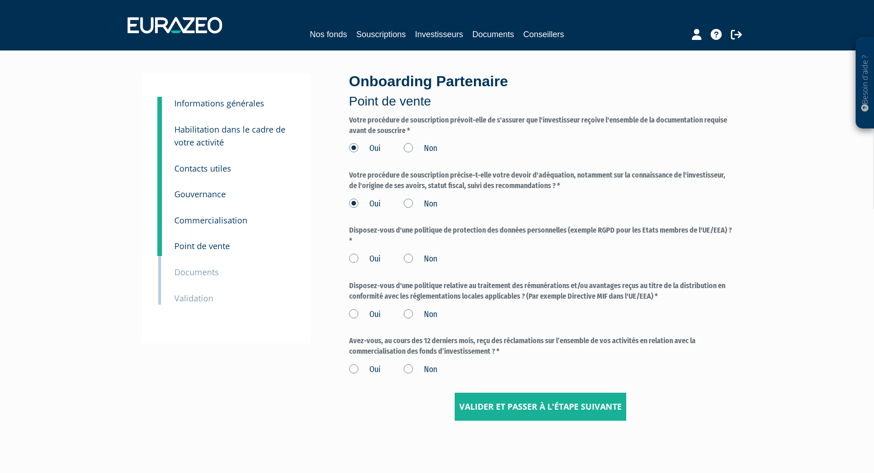
click at [0, 0] on input "Oui" at bounding box center [0, 0] width 0 height 0
click at [352, 313] on label "Oui" at bounding box center [365, 315] width 32 height 12
click at [0, 0] on input "Oui" at bounding box center [0, 0] width 0 height 0
click at [408, 367] on label "Non" at bounding box center [420, 370] width 33 height 12
click at [0, 0] on input "Non" at bounding box center [0, 0] width 0 height 0
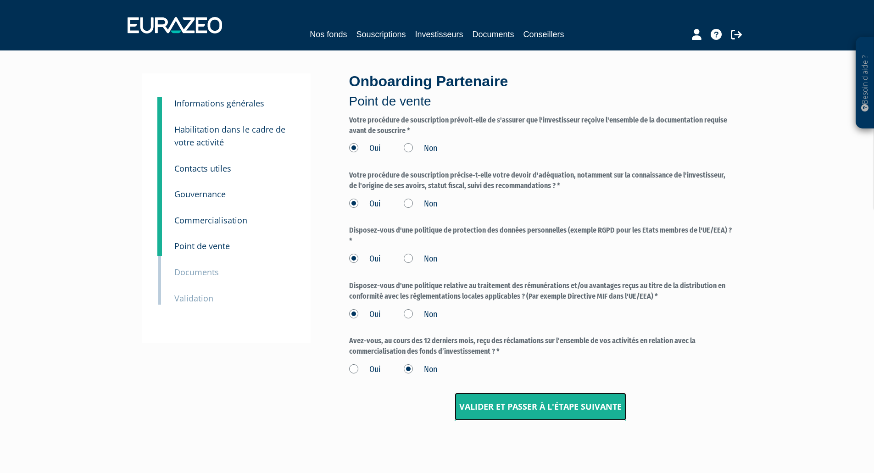
click at [538, 412] on input "Valider et passer à l'étape suivante" at bounding box center [541, 407] width 172 height 28
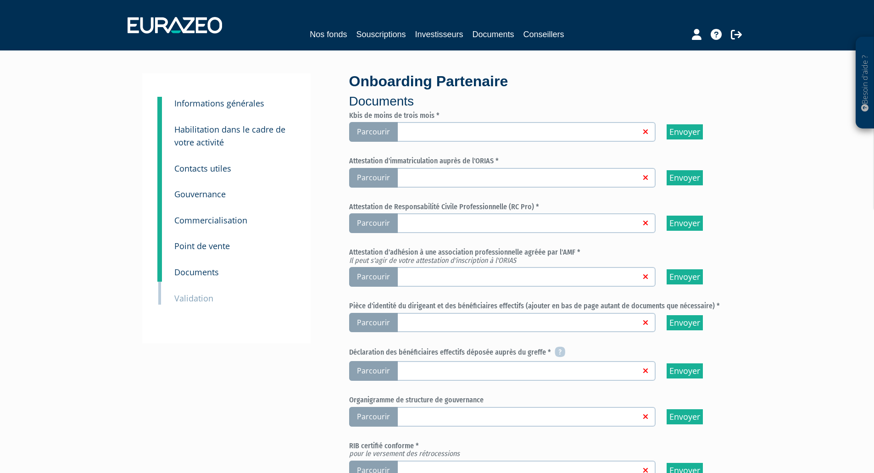
click at [372, 137] on span "Parcourir" at bounding box center [373, 132] width 49 height 20
click at [0, 0] on input "Parcourir" at bounding box center [0, 0] width 0 height 0
click at [366, 134] on span "Parcourir" at bounding box center [373, 132] width 49 height 20
click at [0, 0] on input "Parcourir" at bounding box center [0, 0] width 0 height 0
click at [378, 221] on span "Parcourir" at bounding box center [373, 223] width 49 height 20
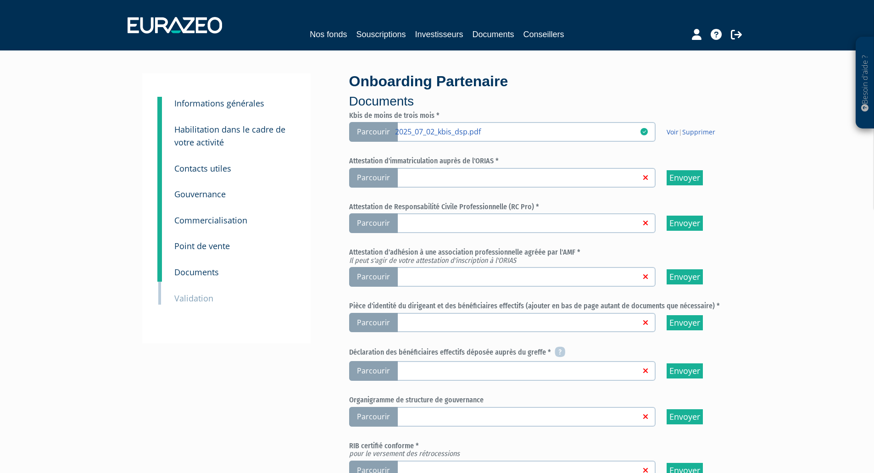
click at [0, 0] on input "Parcourir" at bounding box center [0, 0] width 0 height 0
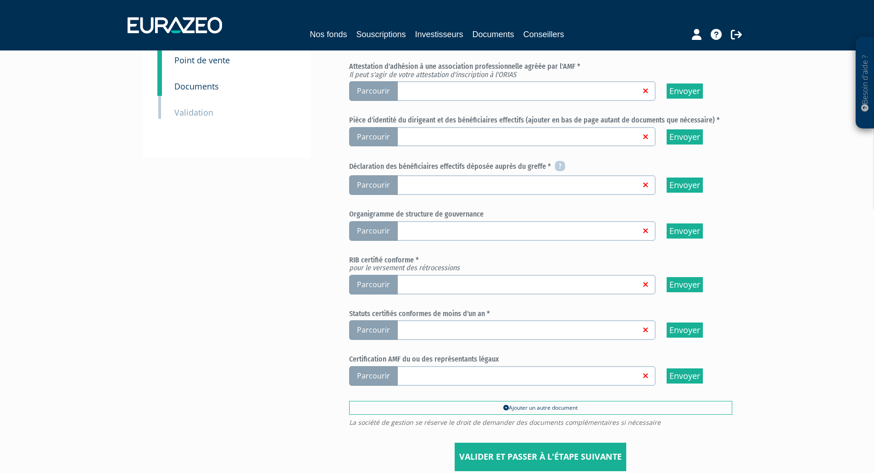
click at [374, 180] on span "Parcourir" at bounding box center [373, 185] width 49 height 20
click at [0, 0] on input "Parcourir" at bounding box center [0, 0] width 0 height 0
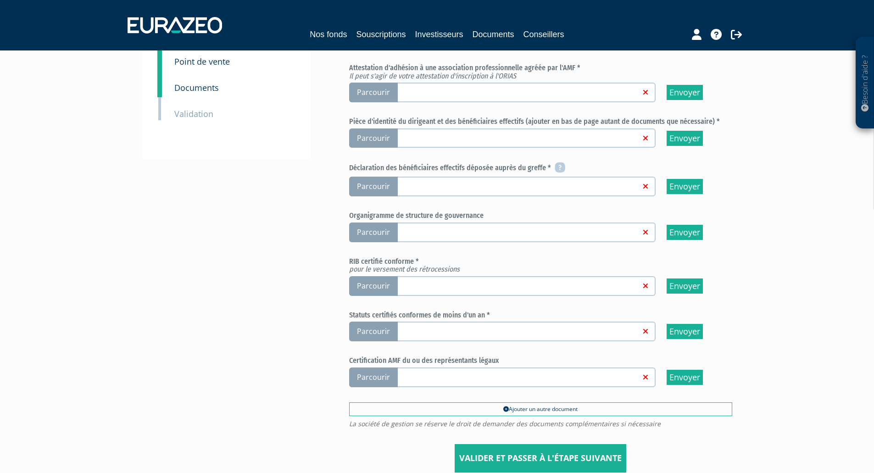
scroll to position [184, 0]
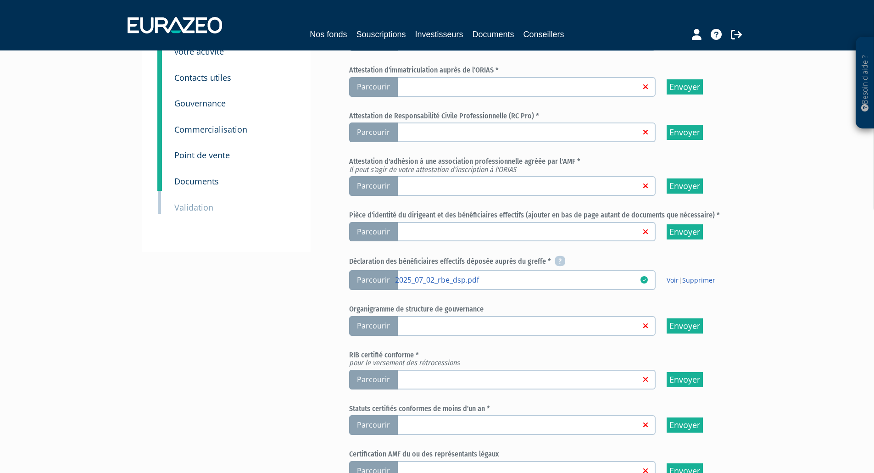
scroll to position [91, 0]
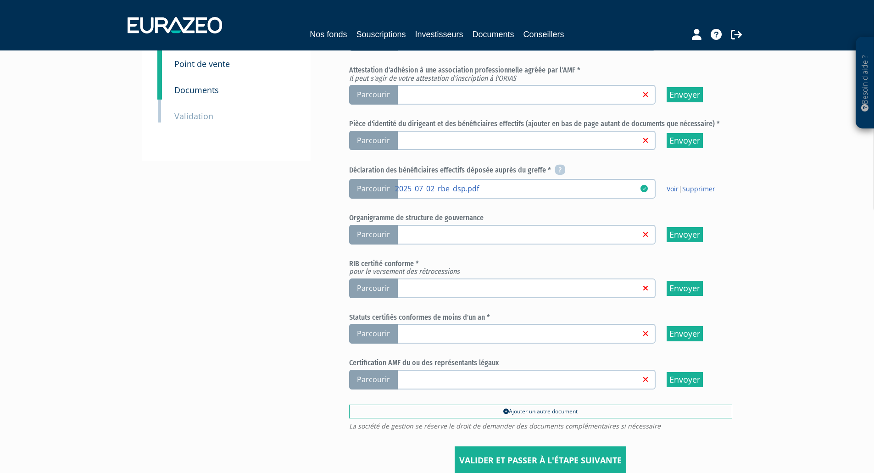
click at [373, 289] on span "Parcourir" at bounding box center [373, 288] width 49 height 20
click at [0, 0] on input "Parcourir" at bounding box center [0, 0] width 0 height 0
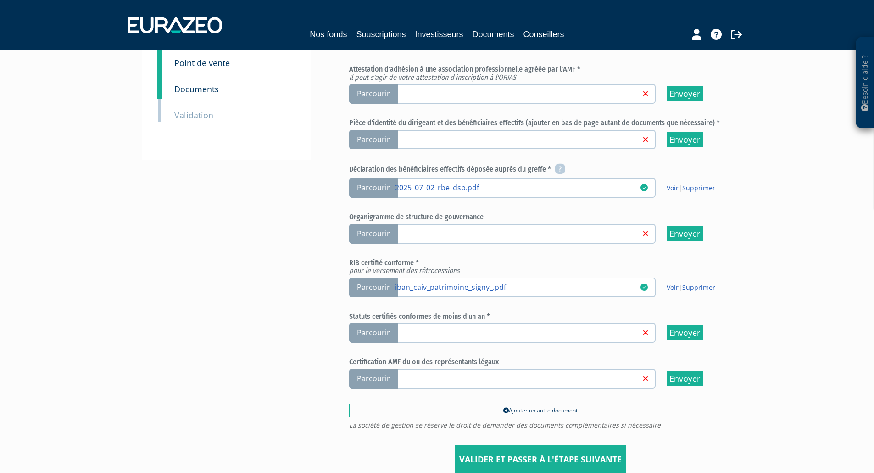
scroll to position [183, 0]
click at [377, 330] on span "Parcourir" at bounding box center [373, 332] width 49 height 20
click at [0, 0] on input "Parcourir" at bounding box center [0, 0] width 0 height 0
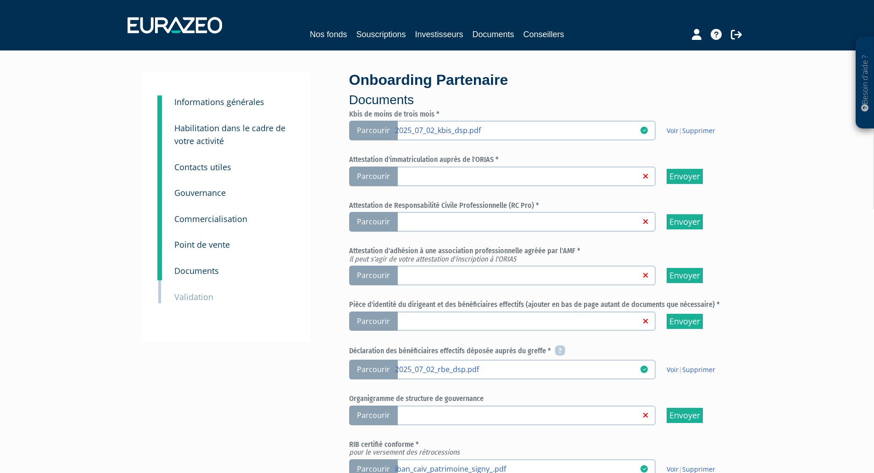
scroll to position [1, 0]
click at [366, 322] on span "Parcourir" at bounding box center [373, 322] width 49 height 20
click at [0, 0] on input "Parcourir" at bounding box center [0, 0] width 0 height 0
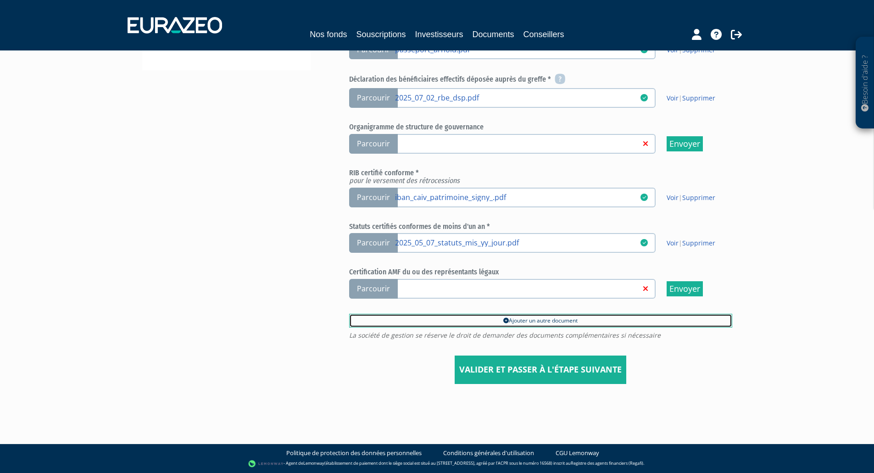
click at [509, 320] on link "Ajouter un autre document" at bounding box center [540, 321] width 383 height 14
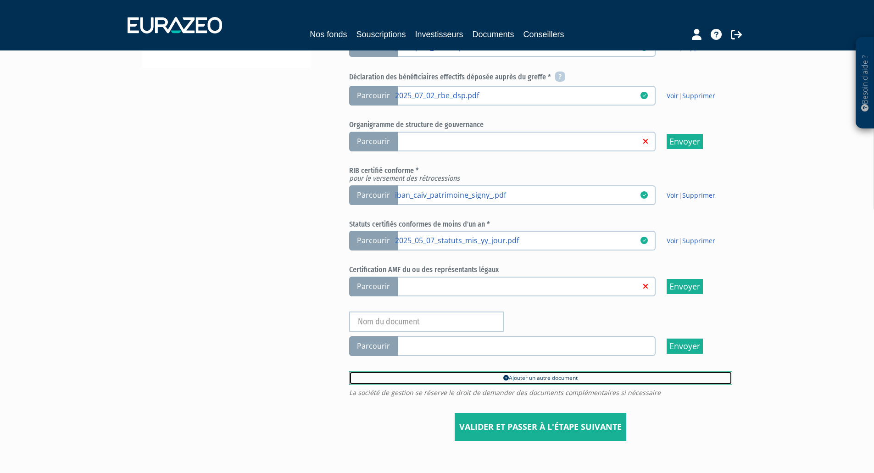
scroll to position [276, 0]
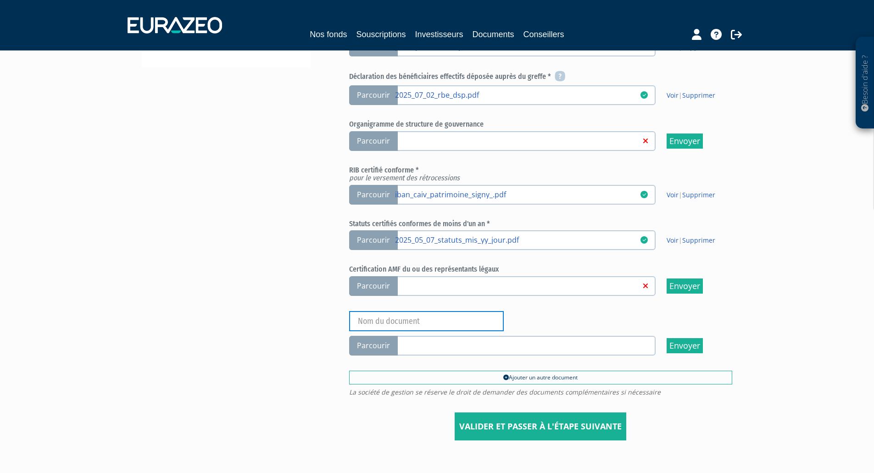
click at [402, 323] on input "text" at bounding box center [426, 321] width 155 height 20
type input "Pièce d'identité Mme RENAULT"
click at [376, 342] on span "Parcourir" at bounding box center [373, 346] width 49 height 20
click at [0, 0] on input "Parcourir" at bounding box center [0, 0] width 0 height 0
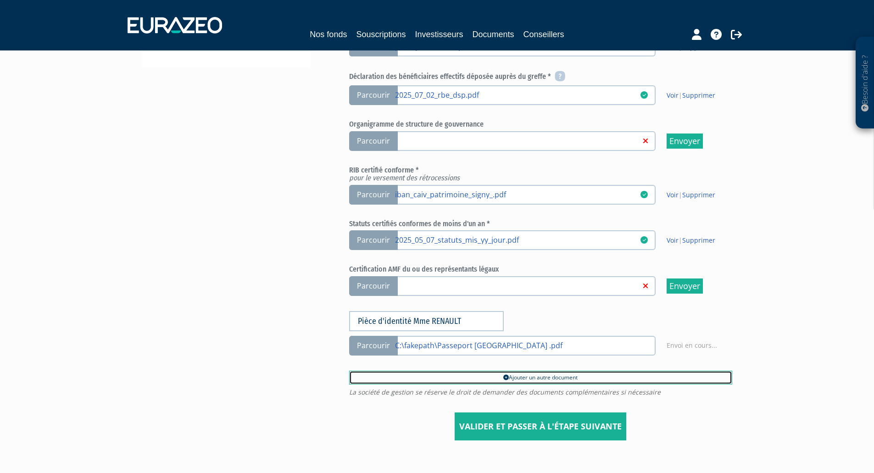
click at [496, 377] on link "Ajouter un autre document" at bounding box center [540, 378] width 383 height 14
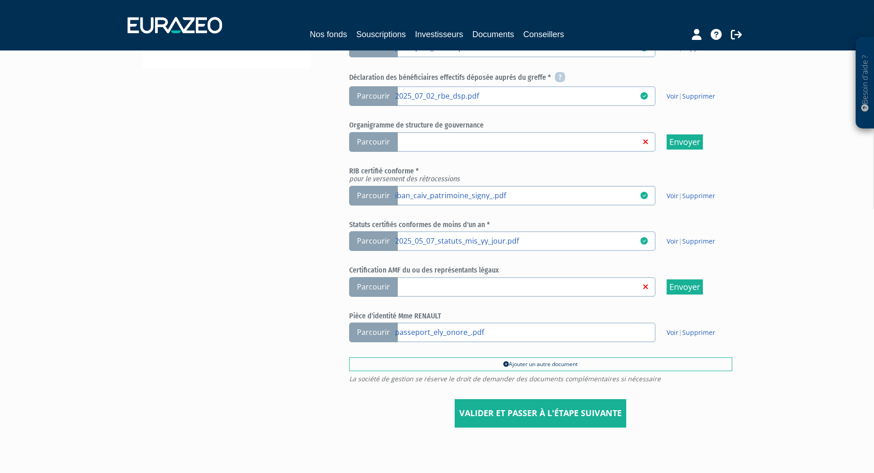
scroll to position [275, 0]
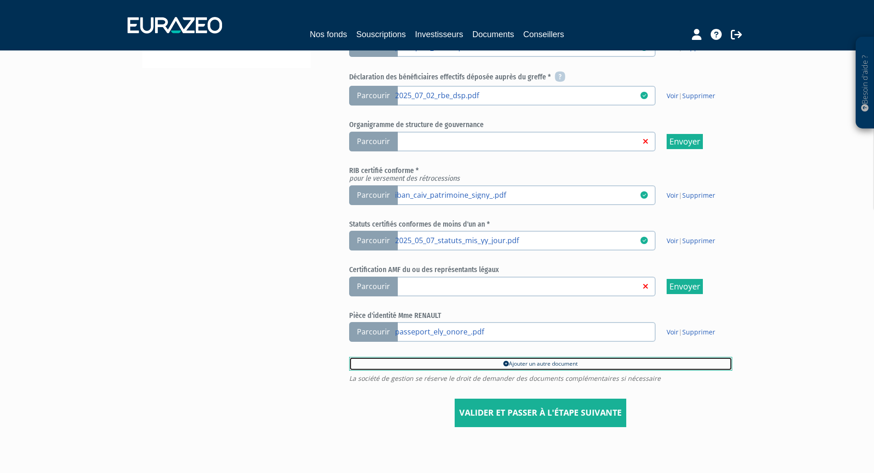
click at [509, 361] on link "Ajouter un autre document" at bounding box center [540, 364] width 383 height 14
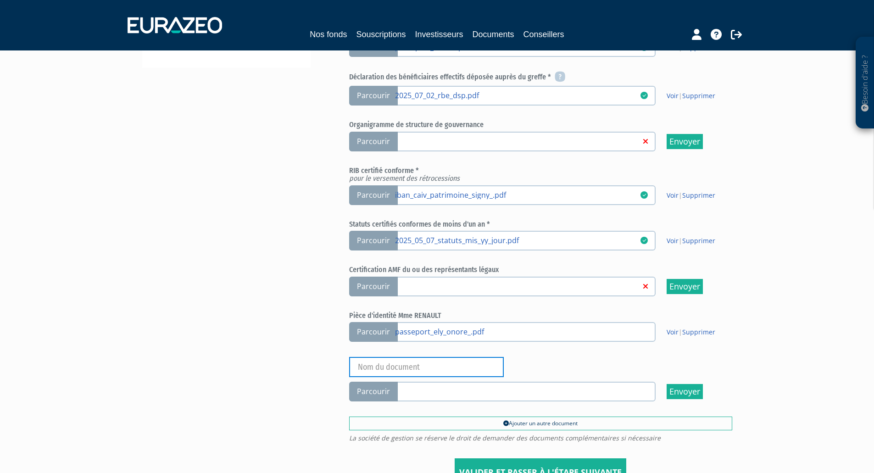
click at [413, 366] on input "text" at bounding box center [426, 367] width 155 height 20
type input "Pièce d'identité Mme BLOUIN"
click at [380, 397] on span "Parcourir" at bounding box center [373, 392] width 49 height 20
click at [0, 0] on input "Parcourir" at bounding box center [0, 0] width 0 height 0
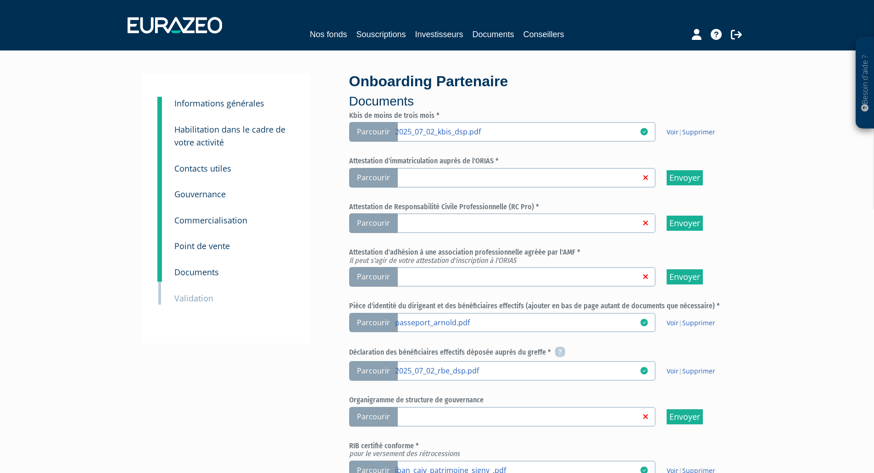
click at [369, 176] on span "Parcourir" at bounding box center [373, 178] width 49 height 20
click at [0, 0] on input "Parcourir" at bounding box center [0, 0] width 0 height 0
click at [374, 222] on span "Parcourir" at bounding box center [373, 223] width 49 height 20
click at [0, 0] on input "Parcourir" at bounding box center [0, 0] width 0 height 0
click at [372, 225] on span "Parcourir" at bounding box center [373, 223] width 49 height 20
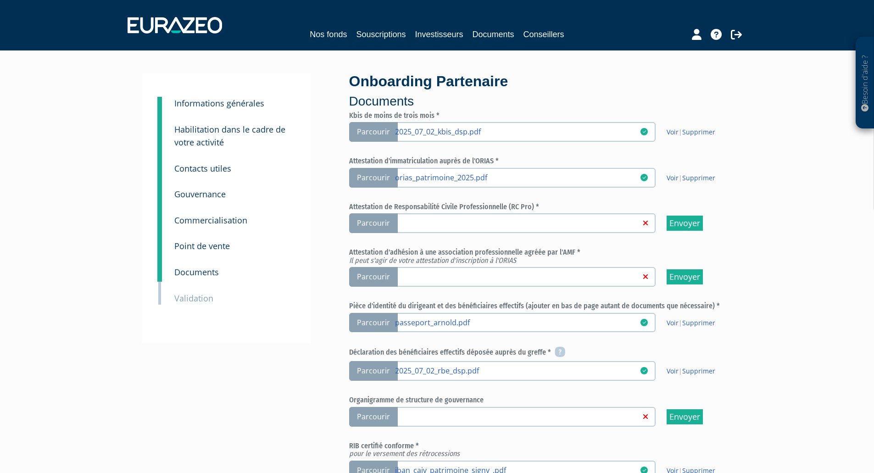
click at [0, 0] on input "Parcourir" at bounding box center [0, 0] width 0 height 0
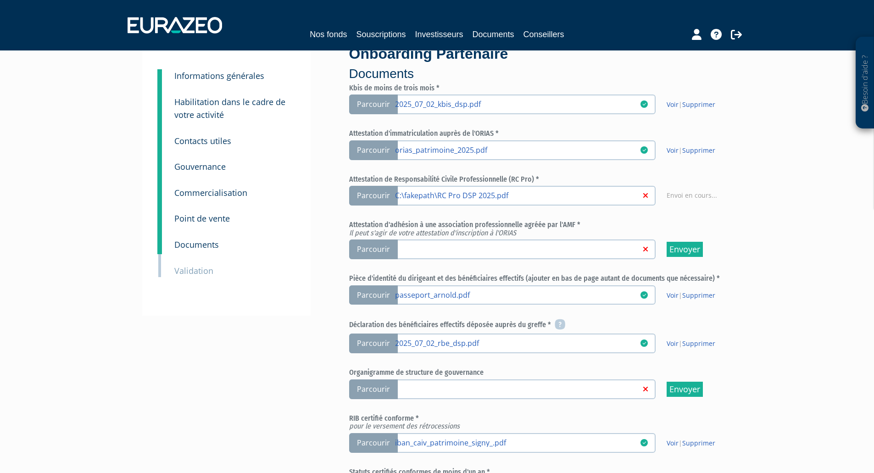
scroll to position [32, 0]
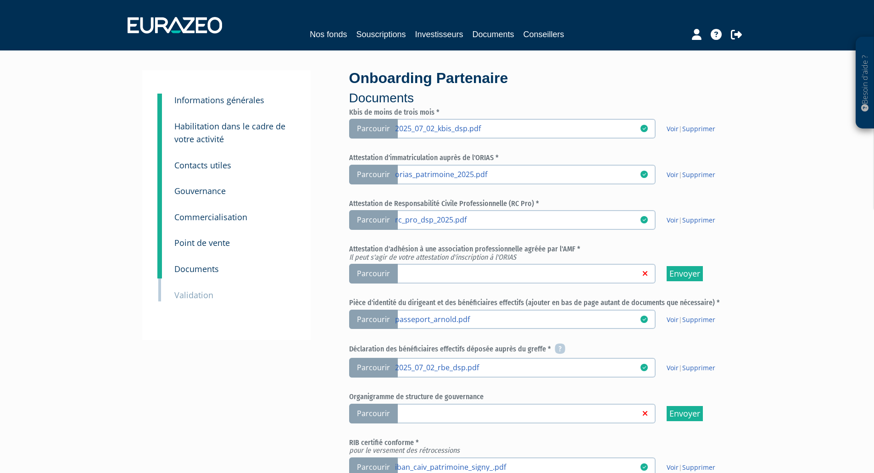
scroll to position [4, 0]
click at [378, 273] on span "Parcourir" at bounding box center [373, 273] width 49 height 20
click at [0, 0] on input "Parcourir" at bounding box center [0, 0] width 0 height 0
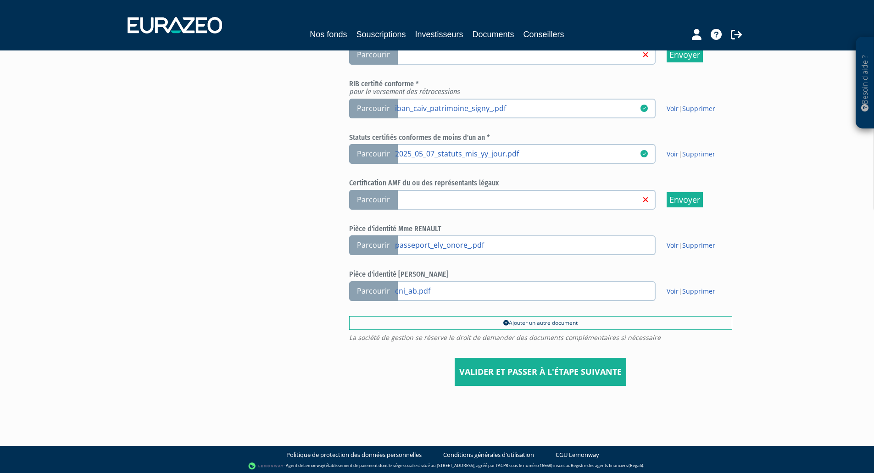
scroll to position [364, 0]
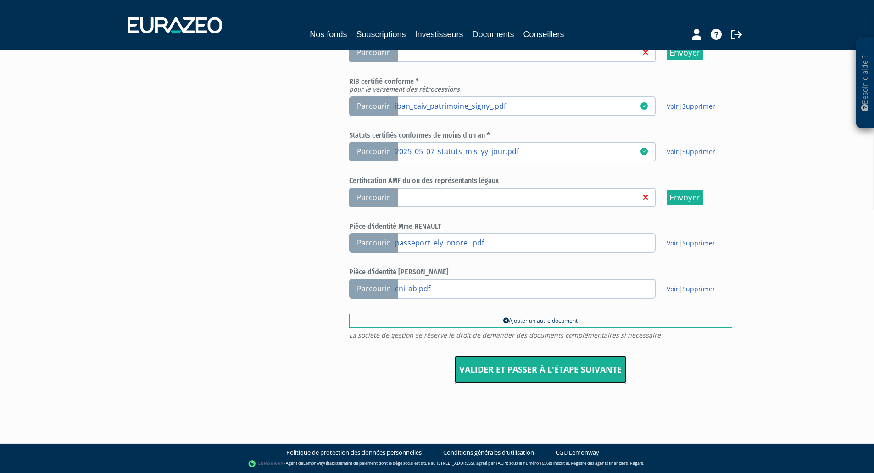
click at [533, 371] on input "Valider et passer à l'étape suivante" at bounding box center [541, 369] width 172 height 28
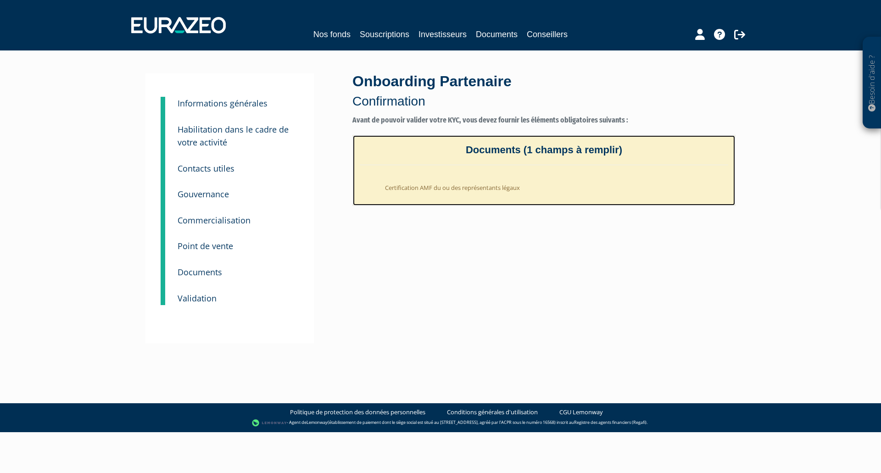
click at [478, 189] on li "Certification AMF du ou des représentants légaux" at bounding box center [553, 185] width 350 height 22
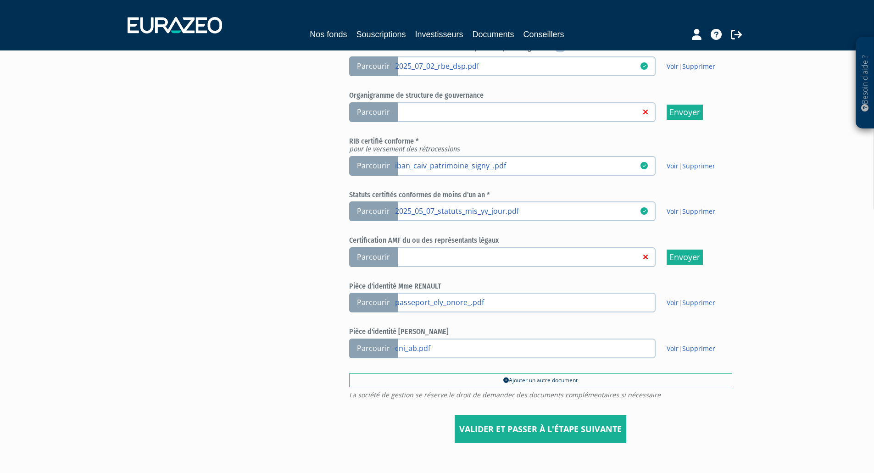
scroll to position [305, 0]
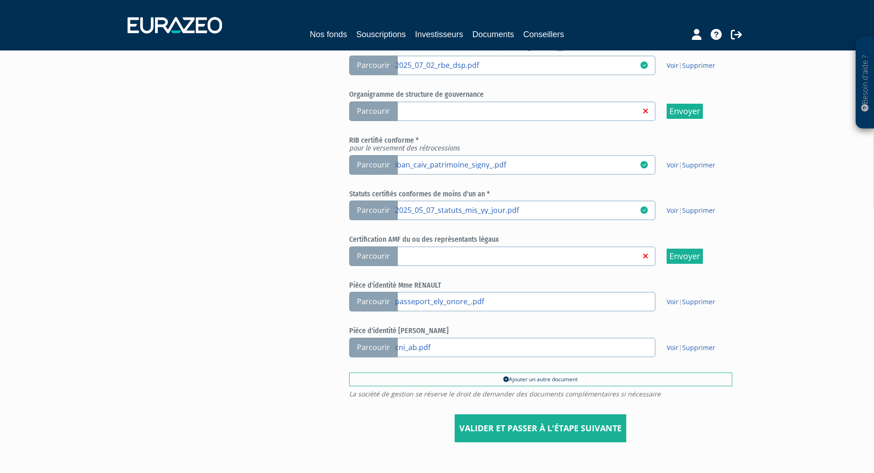
drag, startPoint x: 349, startPoint y: 238, endPoint x: 507, endPoint y: 243, distance: 157.9
click at [507, 243] on h6 "Certification AMF du ou des représentants légaux" at bounding box center [540, 239] width 383 height 8
copy h6 "Certification AMF du ou des représentants légaux"
click at [378, 251] on span "Parcourir" at bounding box center [373, 256] width 49 height 20
click at [0, 0] on input "Parcourir" at bounding box center [0, 0] width 0 height 0
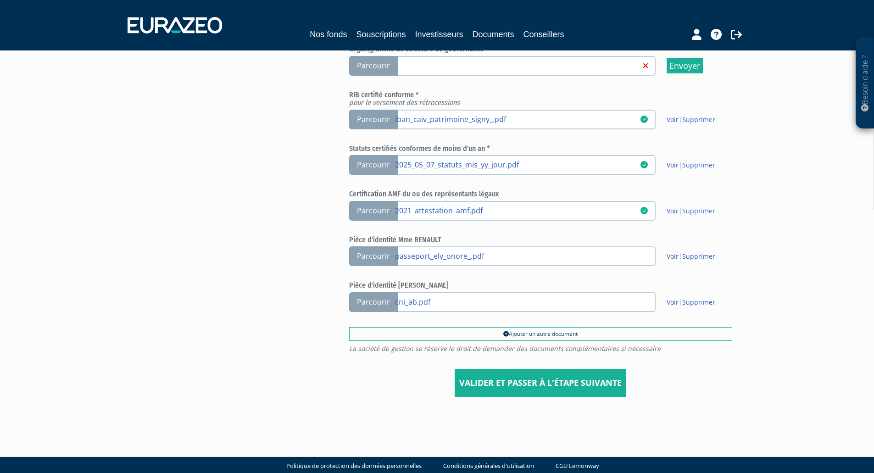
scroll to position [364, 0]
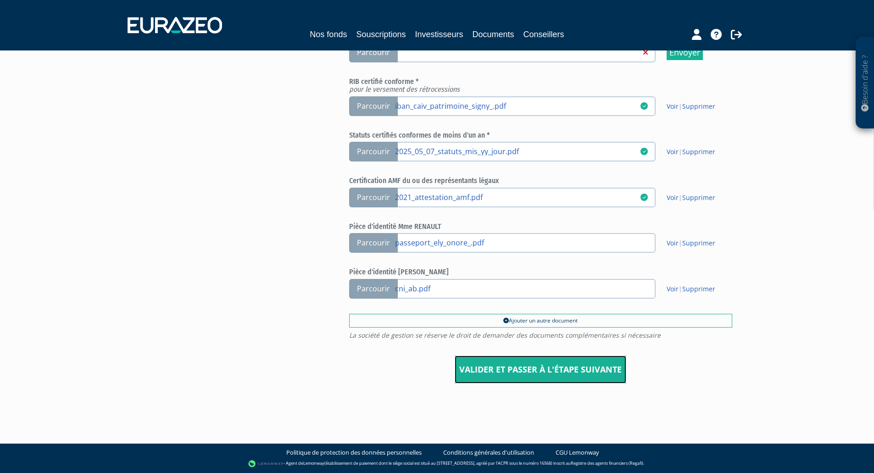
click at [513, 362] on input "Valider et passer à l'étape suivante" at bounding box center [541, 369] width 172 height 28
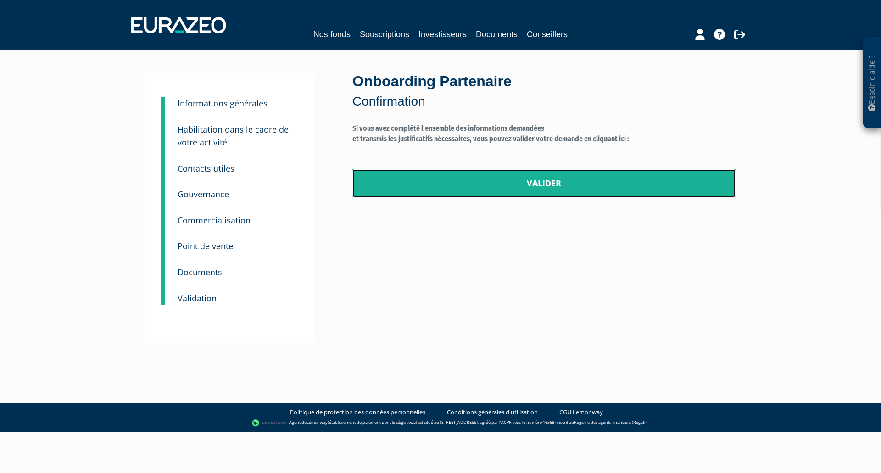
drag, startPoint x: 529, startPoint y: 180, endPoint x: 469, endPoint y: 32, distance: 160.1
click at [528, 180] on link "Valider" at bounding box center [543, 183] width 383 height 28
